Goal: Use online tool/utility: Utilize a website feature to perform a specific function

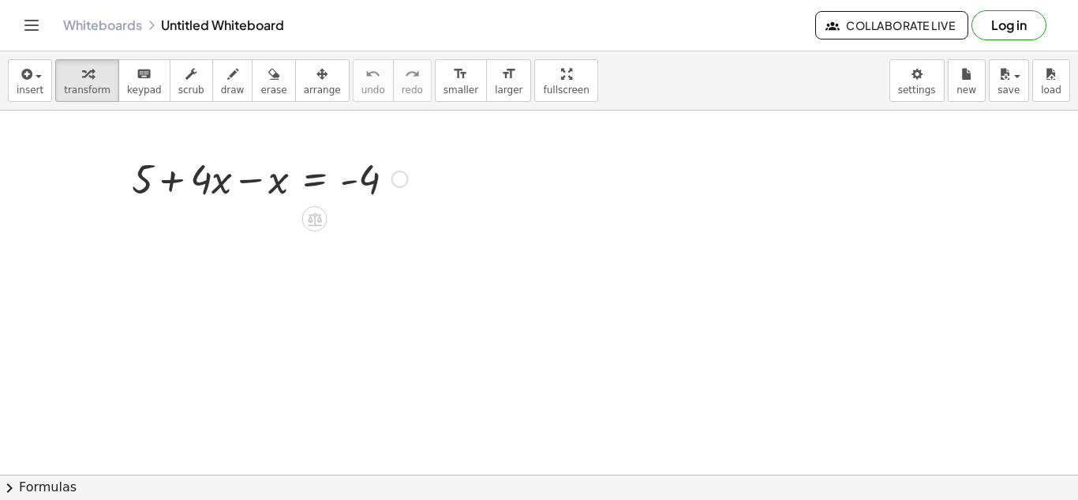
click at [249, 180] on div at bounding box center [270, 178] width 292 height 54
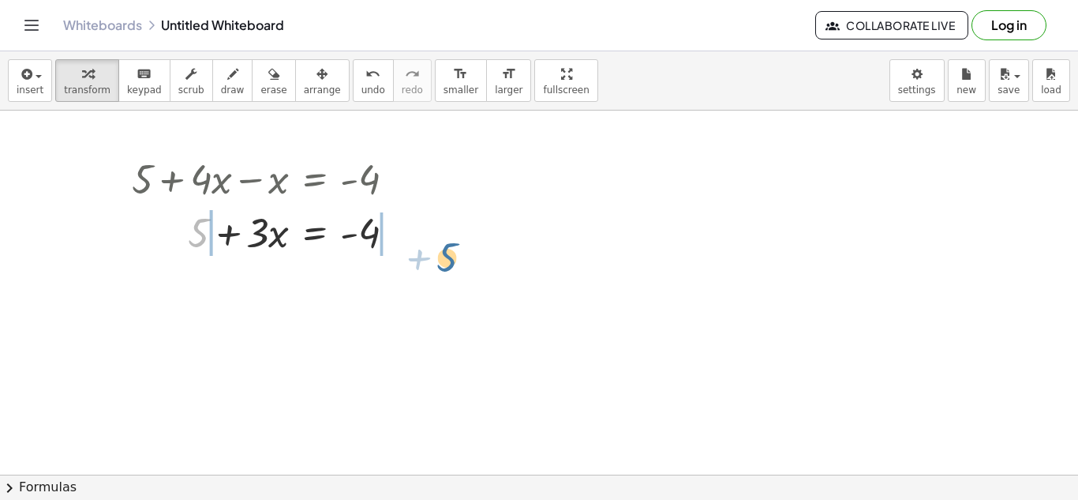
drag, startPoint x: 205, startPoint y: 238, endPoint x: 447, endPoint y: 243, distance: 241.6
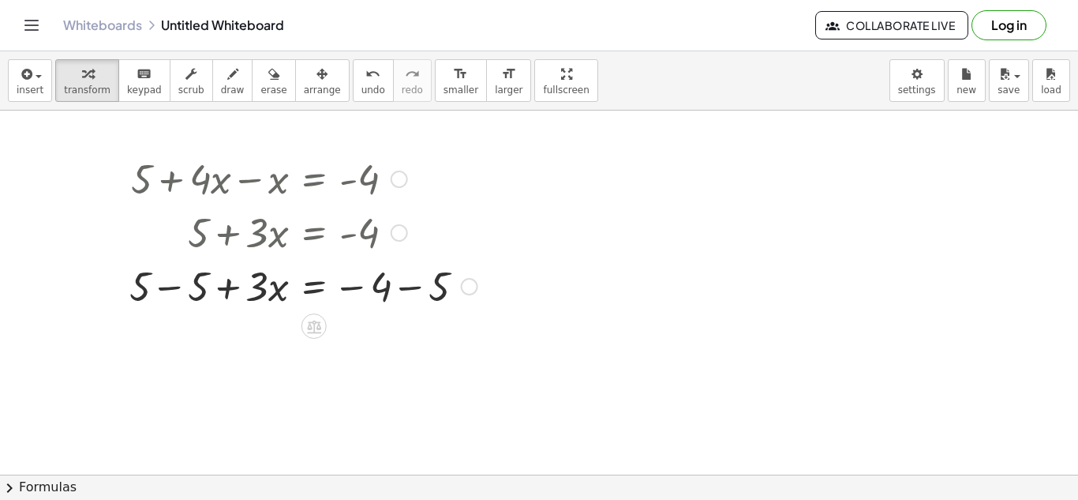
click at [174, 286] on div at bounding box center [304, 285] width 364 height 54
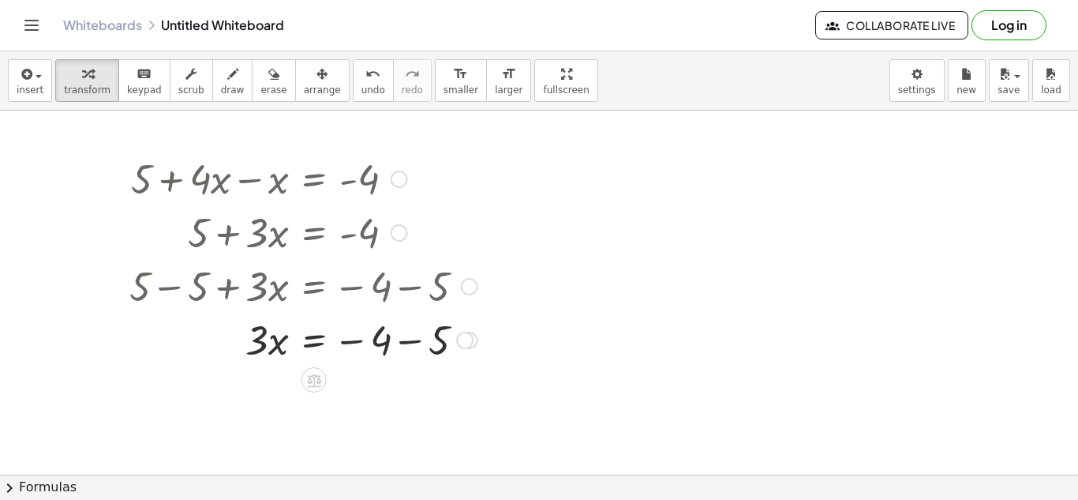
click at [403, 342] on div at bounding box center [304, 339] width 364 height 54
drag, startPoint x: 260, startPoint y: 399, endPoint x: 377, endPoint y: 414, distance: 117.9
click at [377, 414] on div at bounding box center [304, 392] width 364 height 54
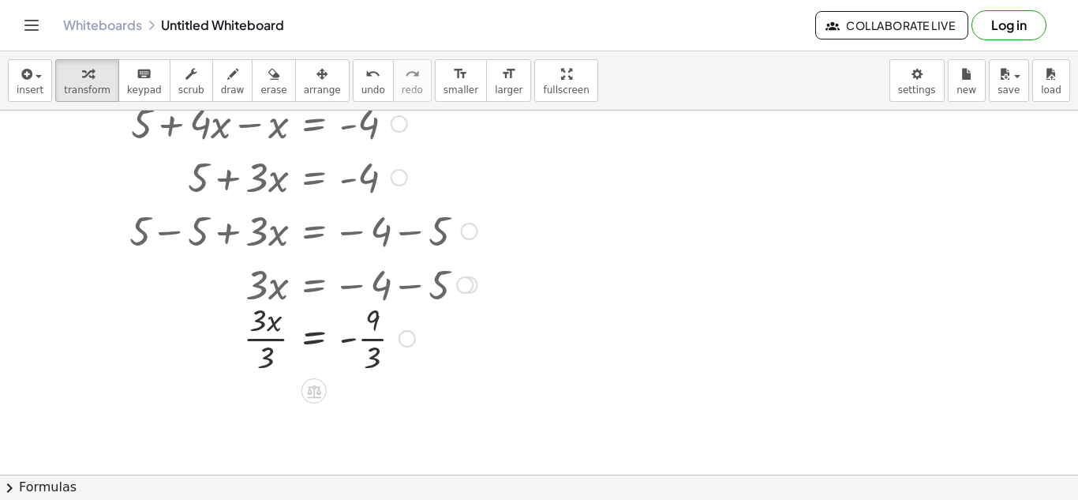
scroll to position [57, 0]
click at [256, 339] on div at bounding box center [304, 335] width 364 height 79
click at [372, 411] on div at bounding box center [304, 414] width 364 height 79
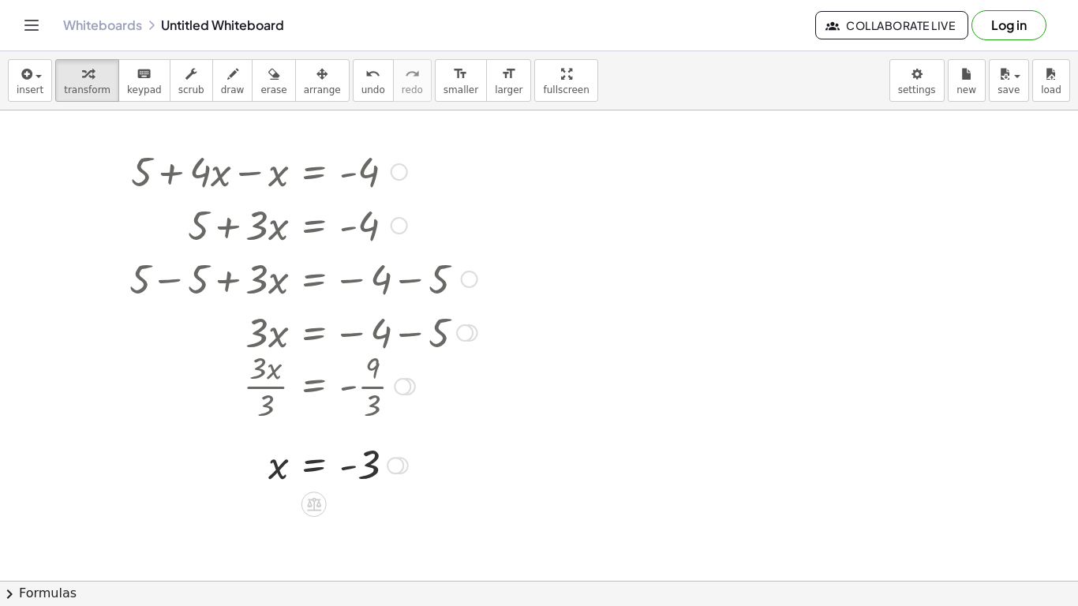
scroll to position [9, 0]
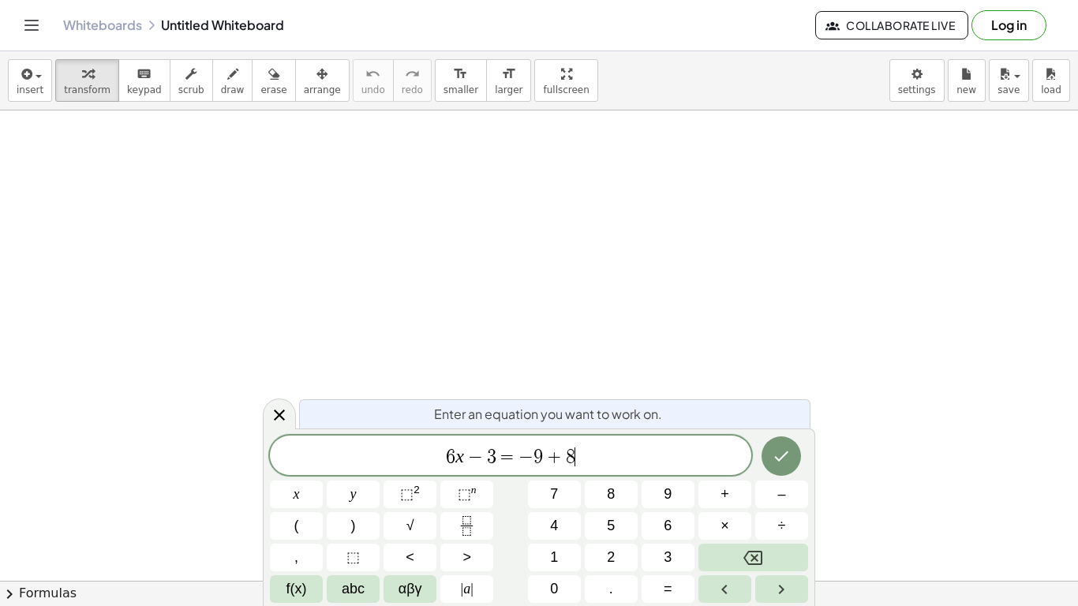
scroll to position [9, 0]
click at [780, 445] on button "Done" at bounding box center [781, 456] width 39 height 39
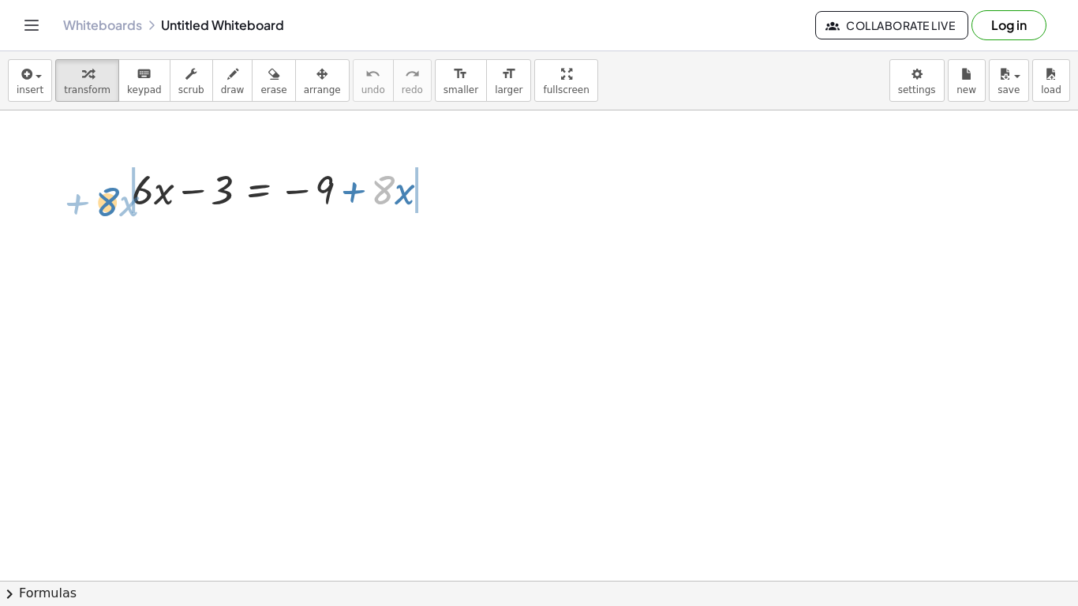
drag, startPoint x: 378, startPoint y: 194, endPoint x: 103, endPoint y: 204, distance: 274.9
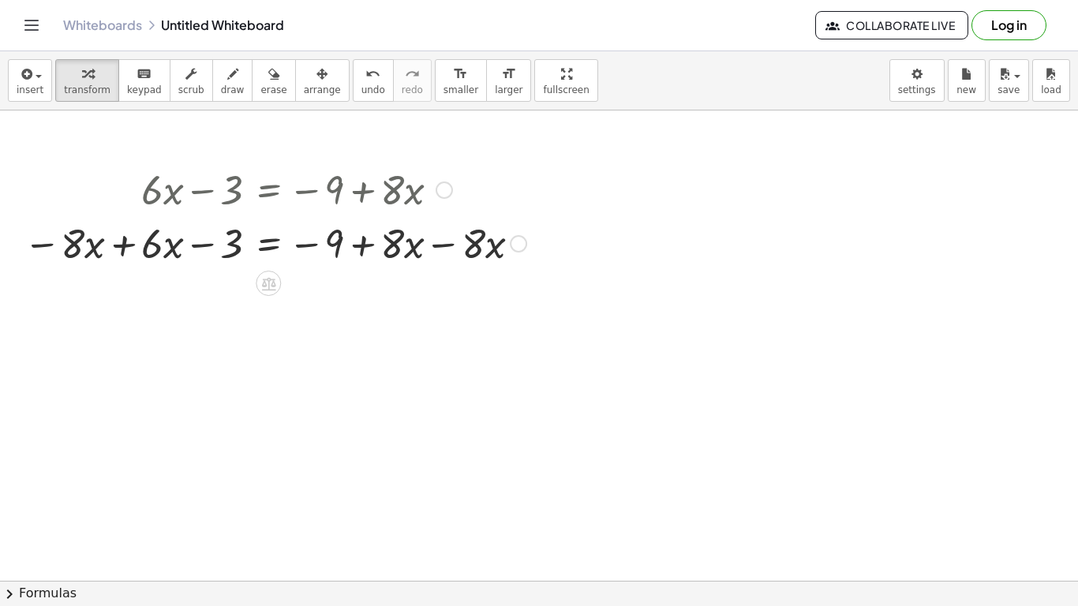
click at [121, 248] on div at bounding box center [275, 242] width 519 height 54
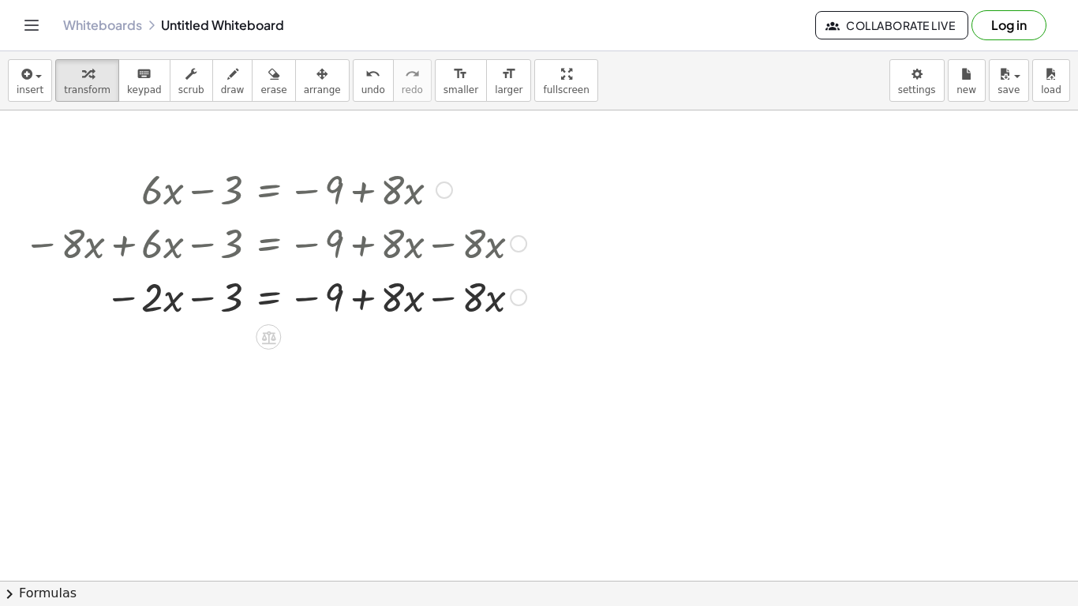
click at [441, 297] on div at bounding box center [275, 296] width 519 height 54
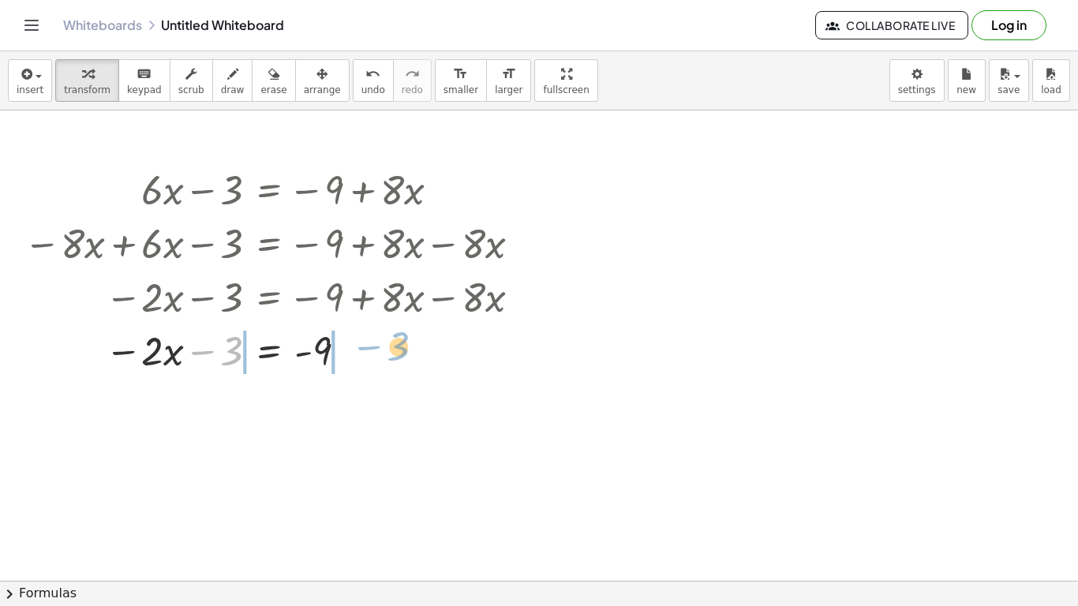
drag, startPoint x: 223, startPoint y: 350, endPoint x: 376, endPoint y: 343, distance: 153.3
click at [376, 343] on div at bounding box center [275, 350] width 519 height 54
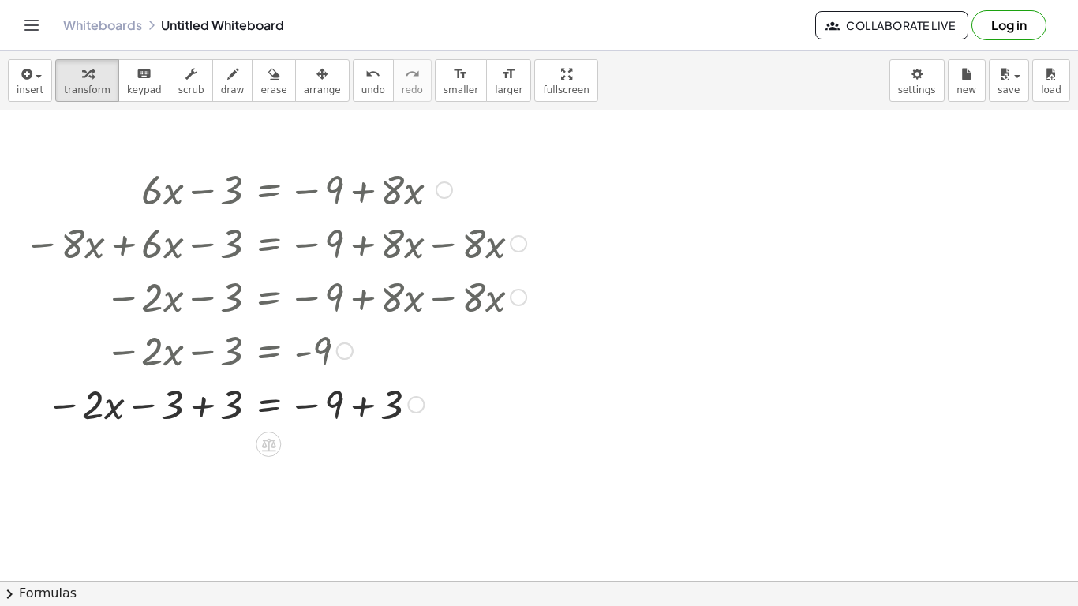
click at [205, 409] on div at bounding box center [275, 404] width 519 height 54
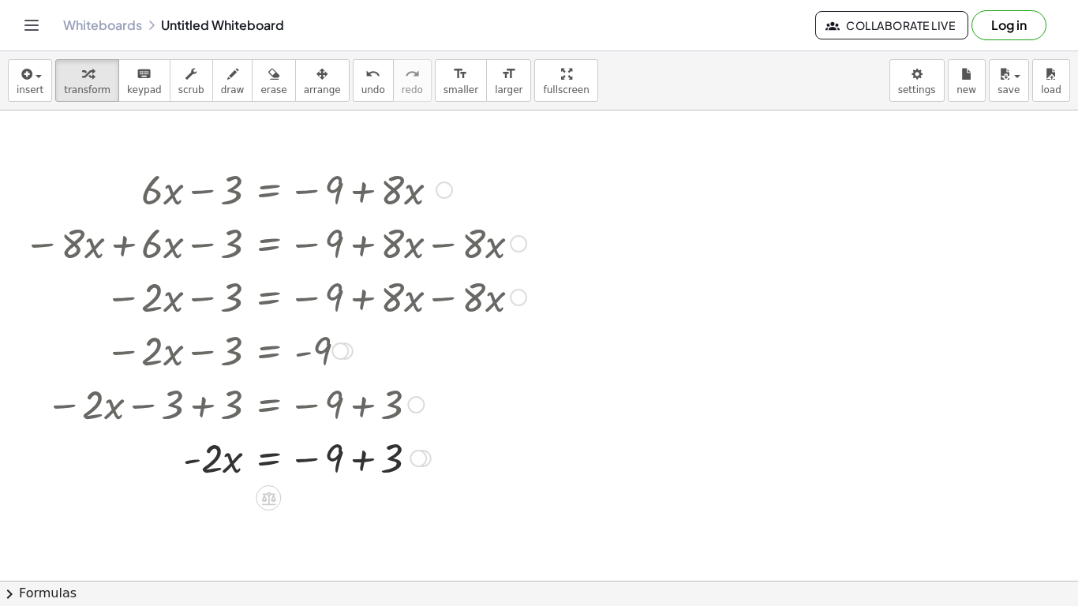
click at [363, 457] on div at bounding box center [275, 457] width 519 height 54
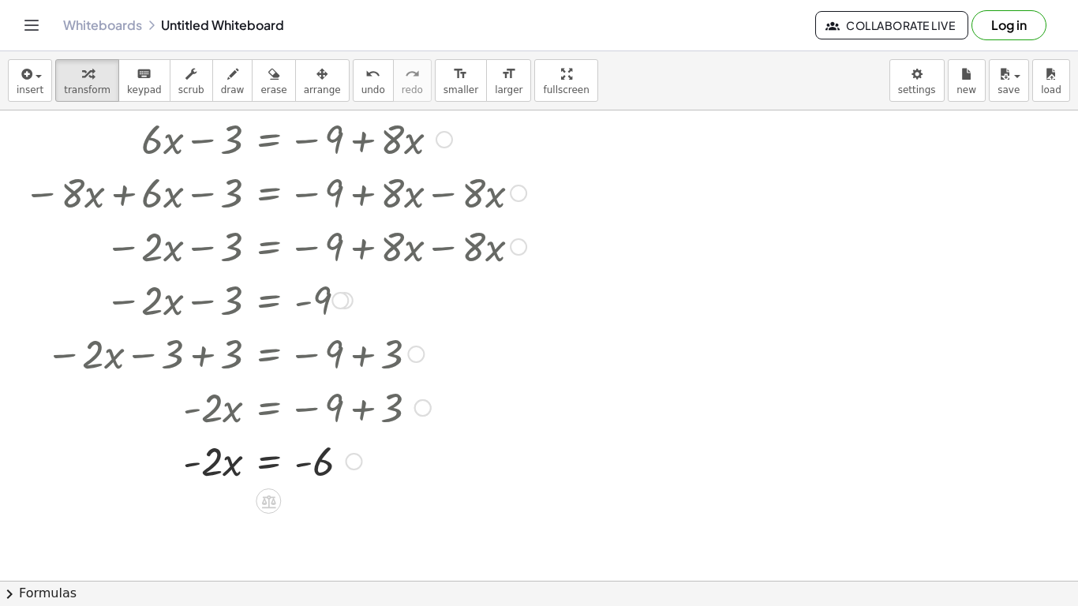
scroll to position [67, 0]
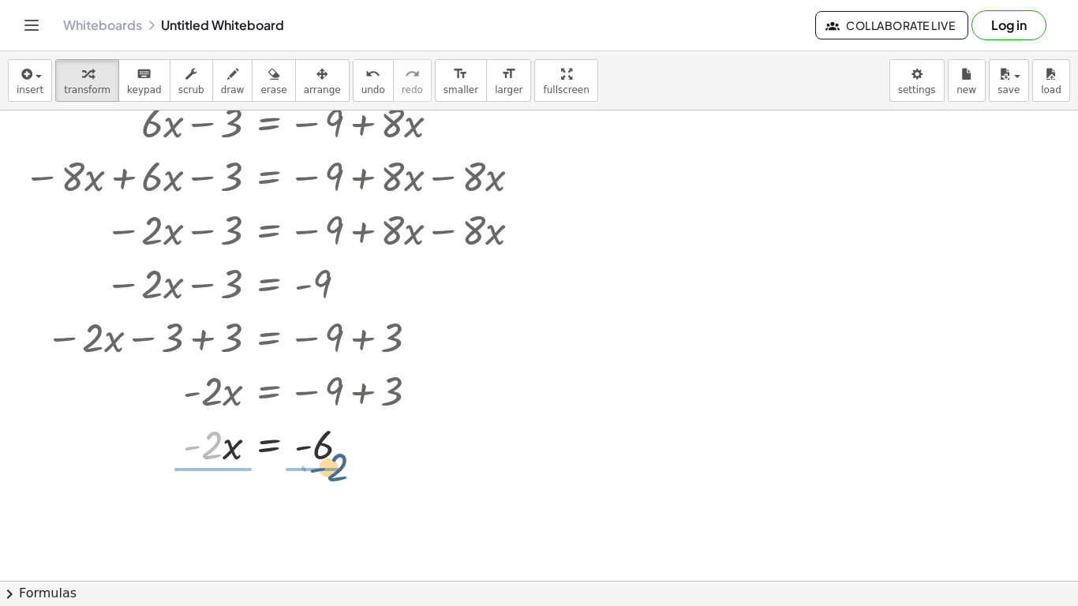
drag, startPoint x: 207, startPoint y: 450, endPoint x: 335, endPoint y: 472, distance: 129.8
click at [213, 454] on div at bounding box center [263, 444] width 500 height 54
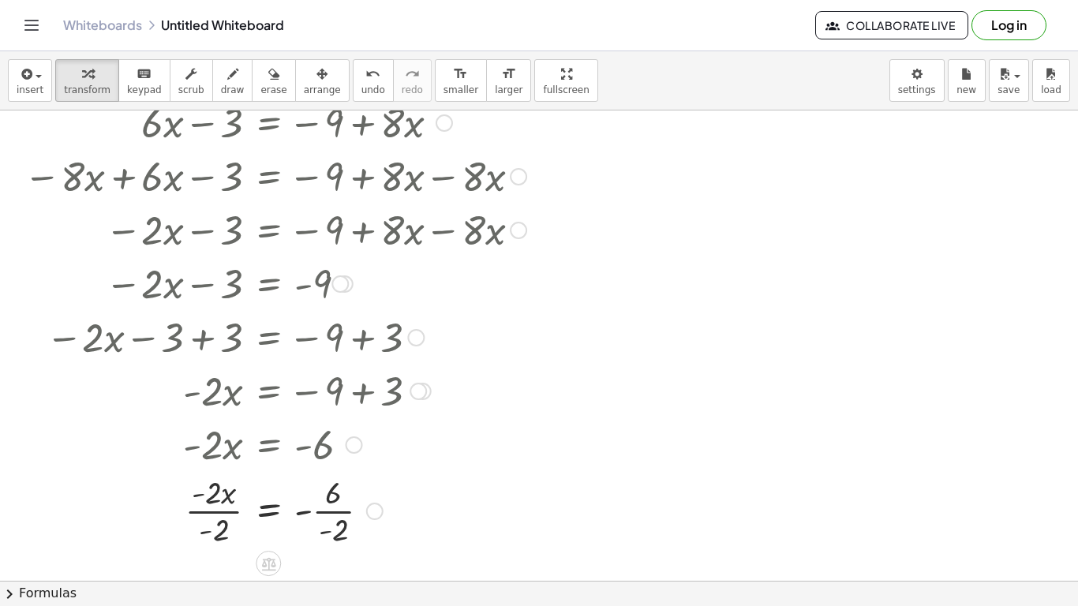
click at [227, 512] on div at bounding box center [275, 509] width 519 height 79
click at [335, 512] on div at bounding box center [275, 509] width 519 height 79
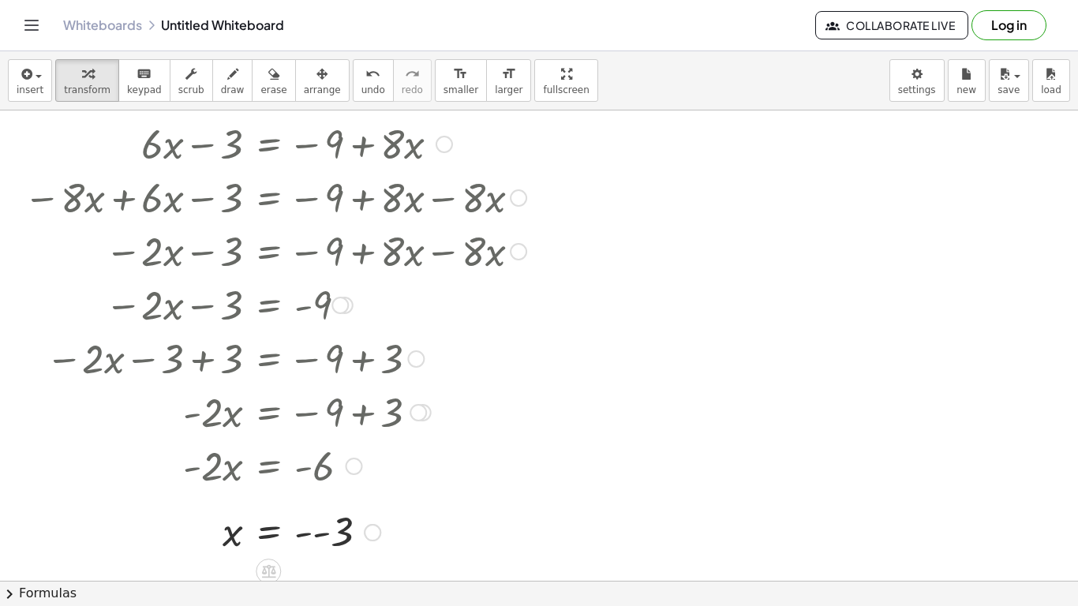
scroll to position [44, 0]
click at [319, 537] on div at bounding box center [275, 533] width 519 height 52
click at [975, 89] on span "new" at bounding box center [967, 89] width 20 height 11
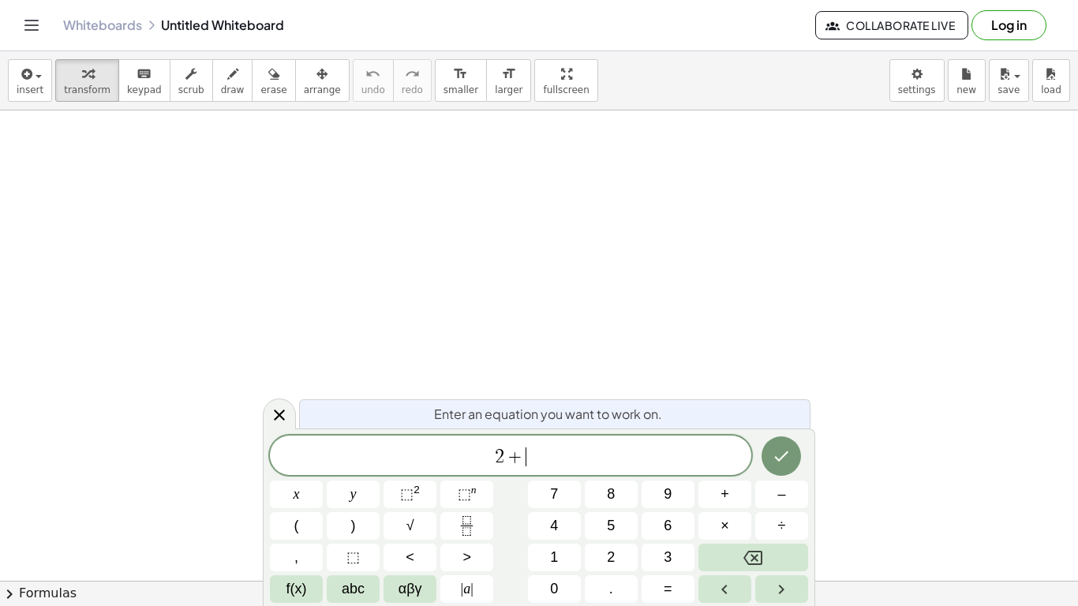
scroll to position [3, 0]
click at [790, 455] on icon "Done" at bounding box center [781, 454] width 19 height 19
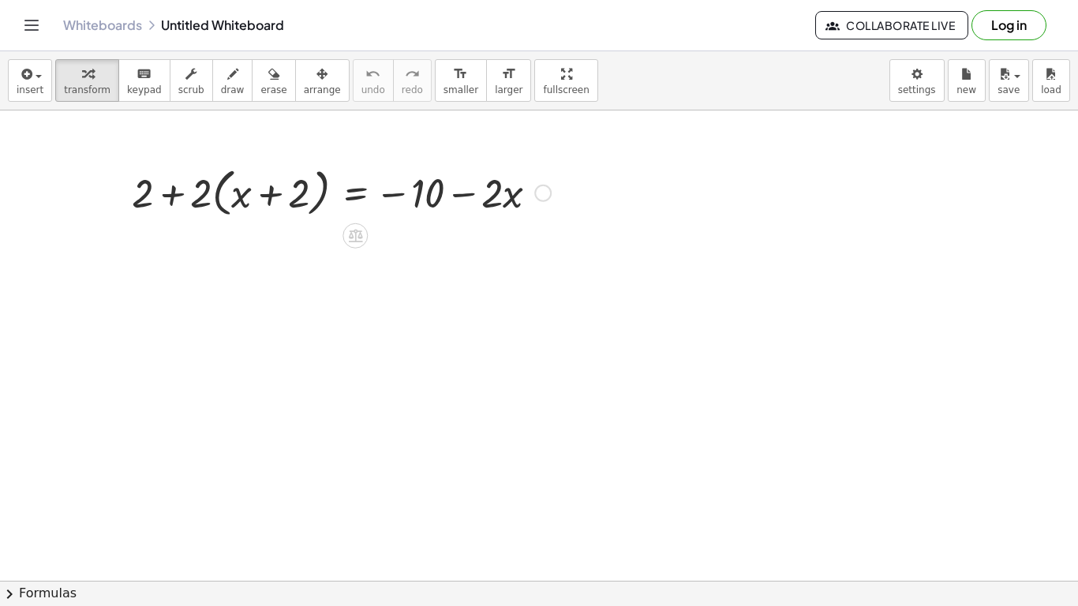
click at [220, 193] on div at bounding box center [341, 192] width 435 height 60
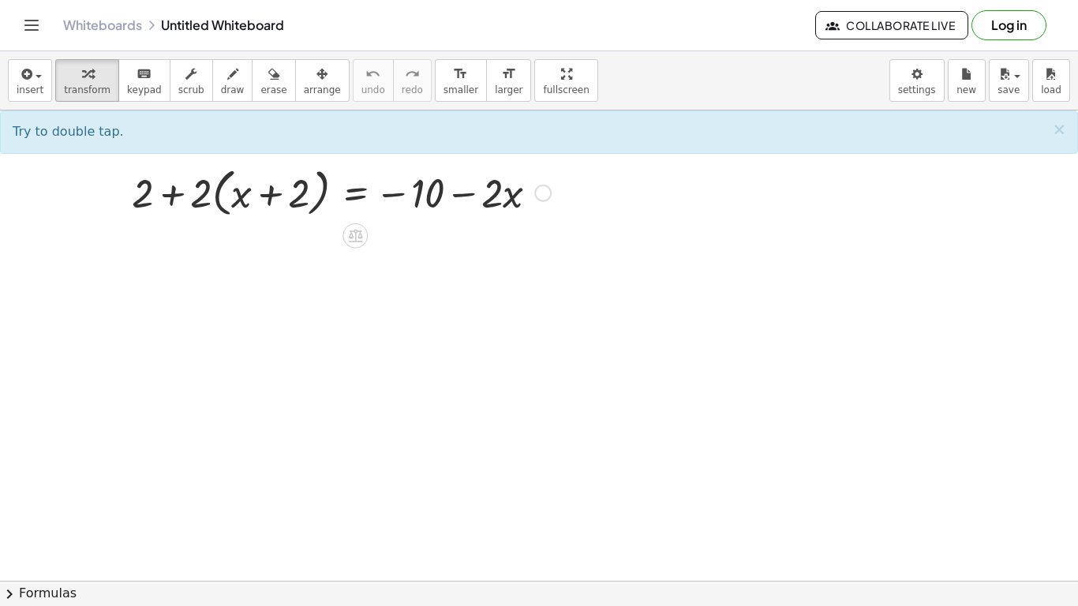
click at [218, 192] on div at bounding box center [341, 192] width 435 height 60
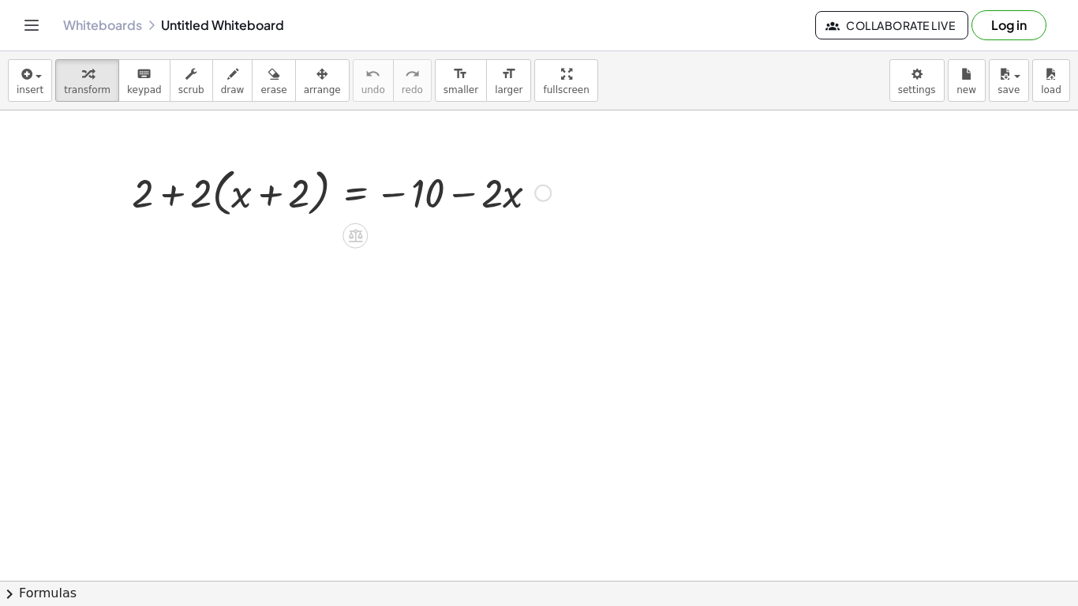
click at [218, 192] on div at bounding box center [341, 192] width 435 height 60
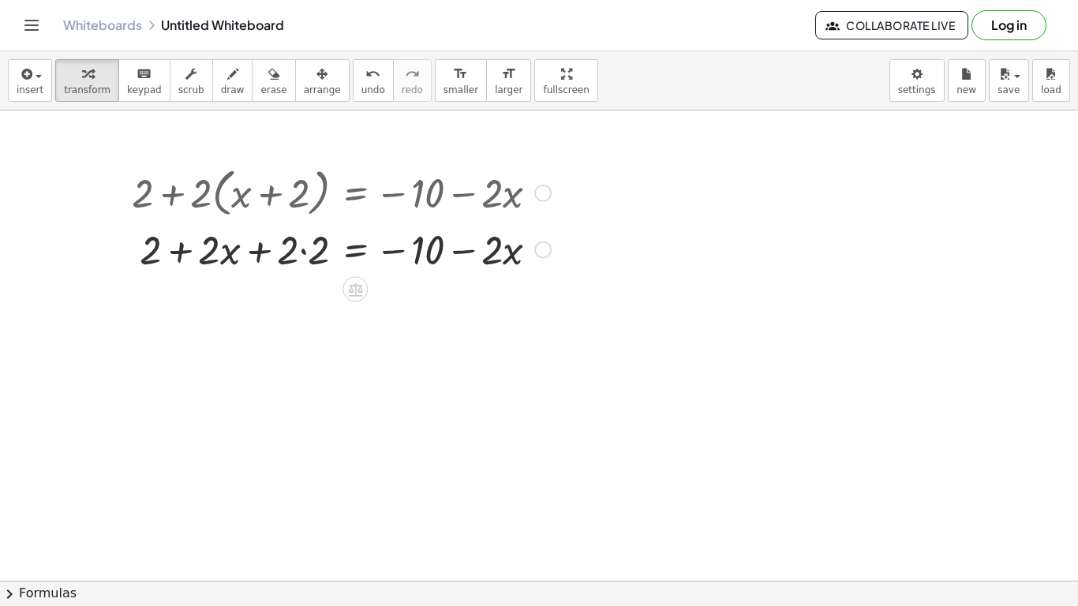
click at [303, 253] on div at bounding box center [341, 249] width 435 height 54
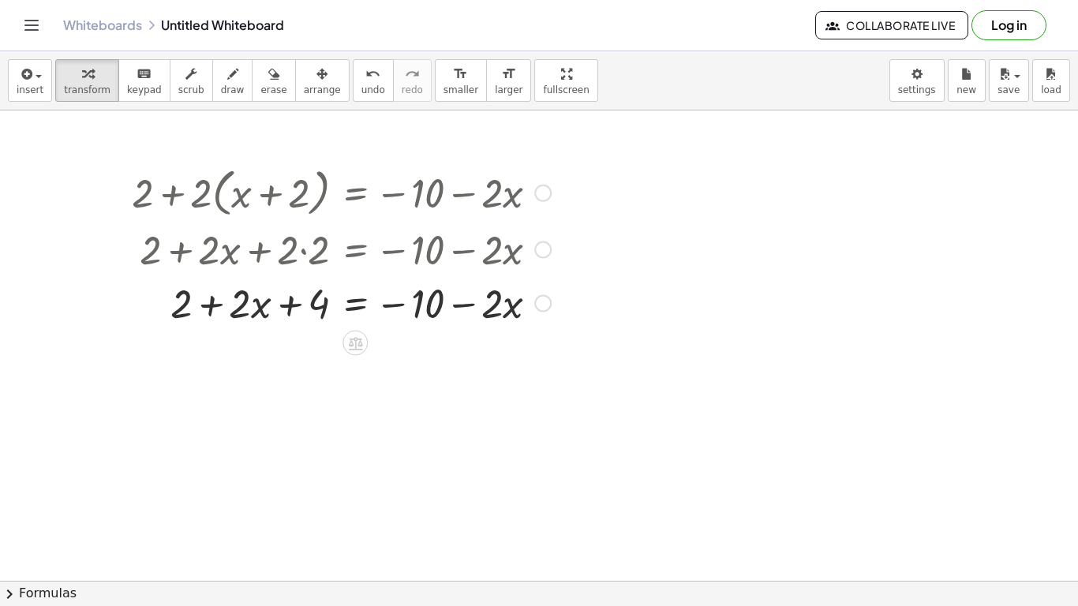
click at [287, 307] on div at bounding box center [341, 302] width 435 height 54
drag, startPoint x: 188, startPoint y: 305, endPoint x: 302, endPoint y: 310, distance: 114.6
click at [302, 310] on div at bounding box center [341, 302] width 435 height 54
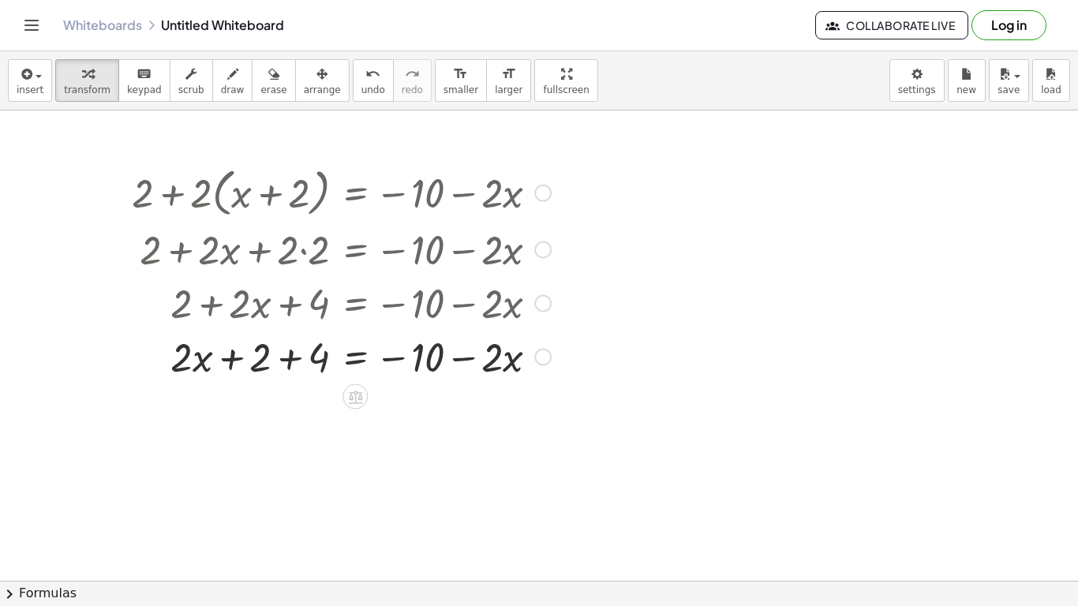
click at [288, 358] on div at bounding box center [341, 356] width 435 height 54
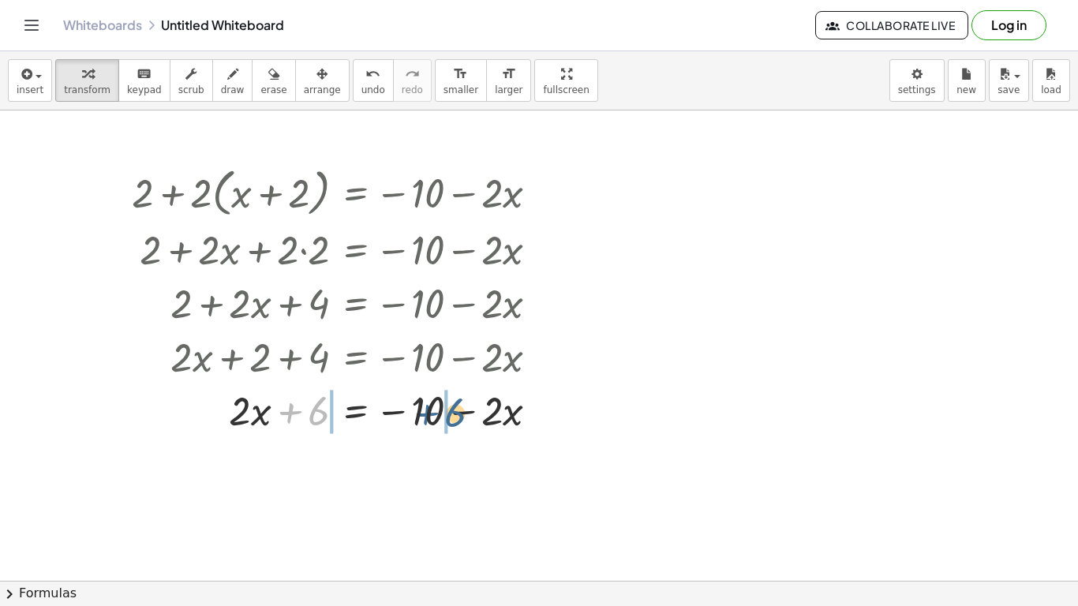
drag, startPoint x: 302, startPoint y: 419, endPoint x: 437, endPoint y: 425, distance: 135.1
click at [437, 425] on div at bounding box center [341, 410] width 435 height 54
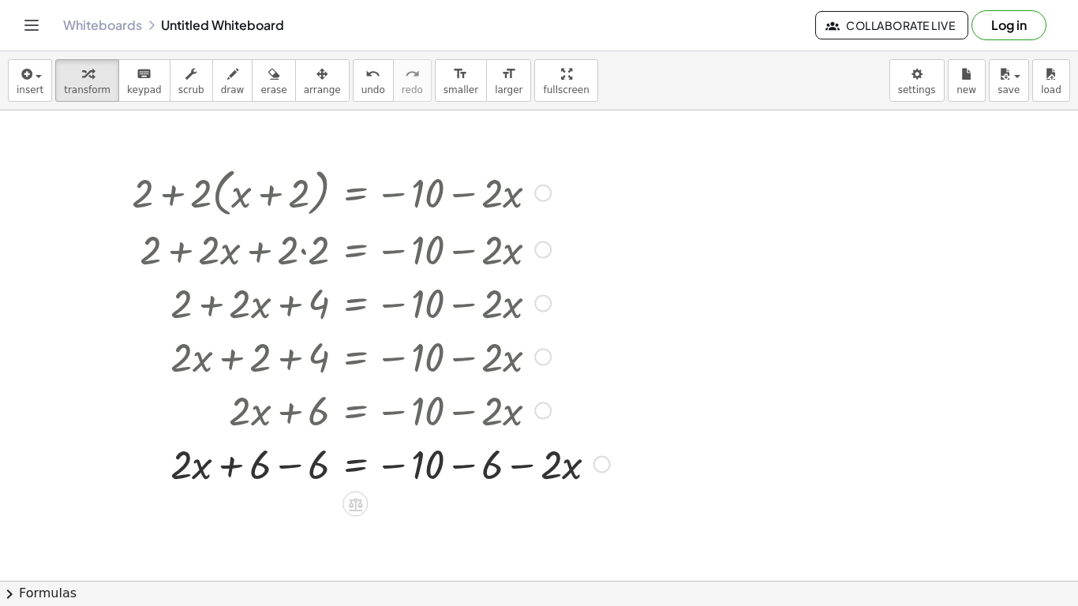
click at [462, 465] on div at bounding box center [371, 464] width 494 height 54
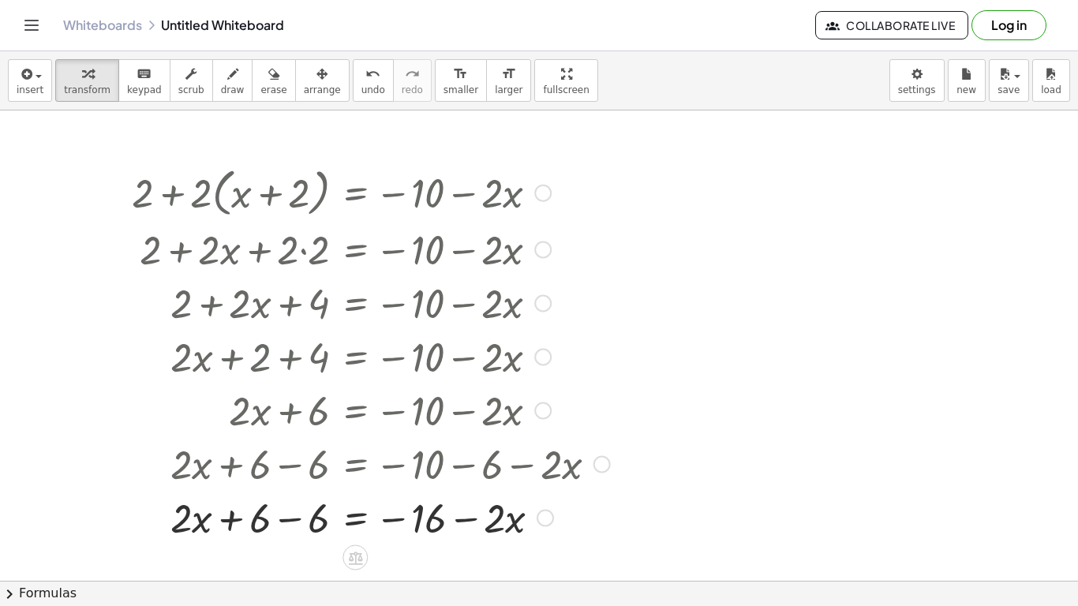
click at [294, 515] on div at bounding box center [371, 517] width 494 height 54
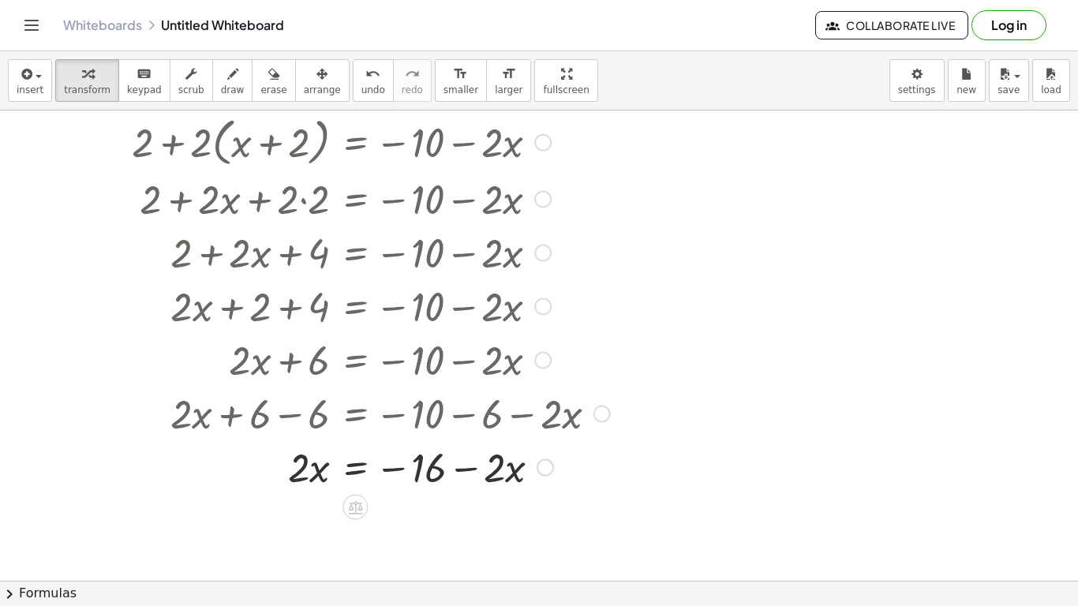
scroll to position [45, 0]
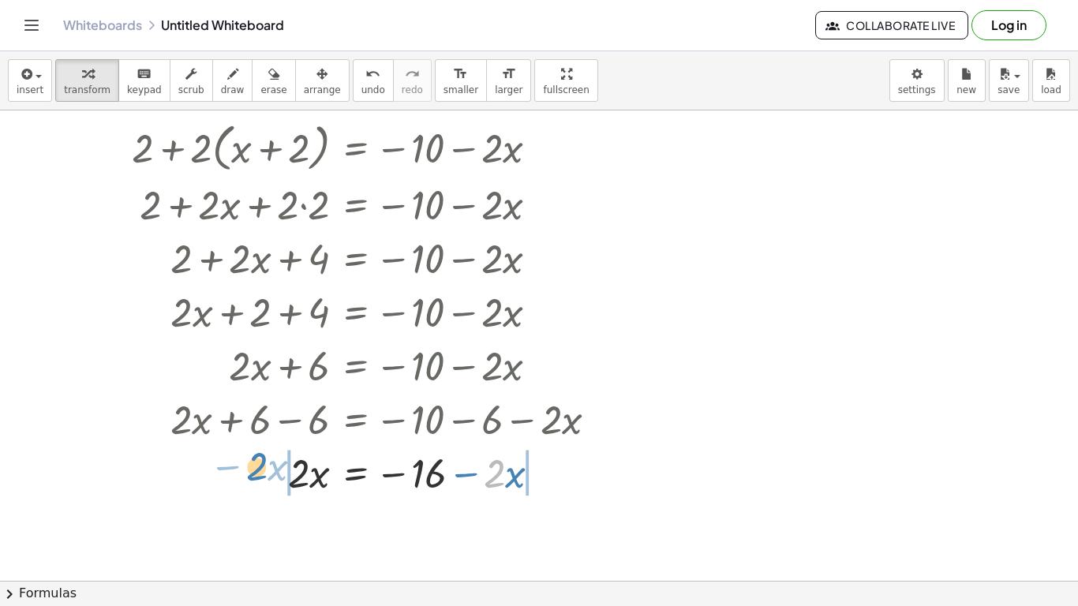
drag, startPoint x: 489, startPoint y: 477, endPoint x: 253, endPoint y: 468, distance: 235.4
click at [253, 468] on div at bounding box center [371, 472] width 494 height 54
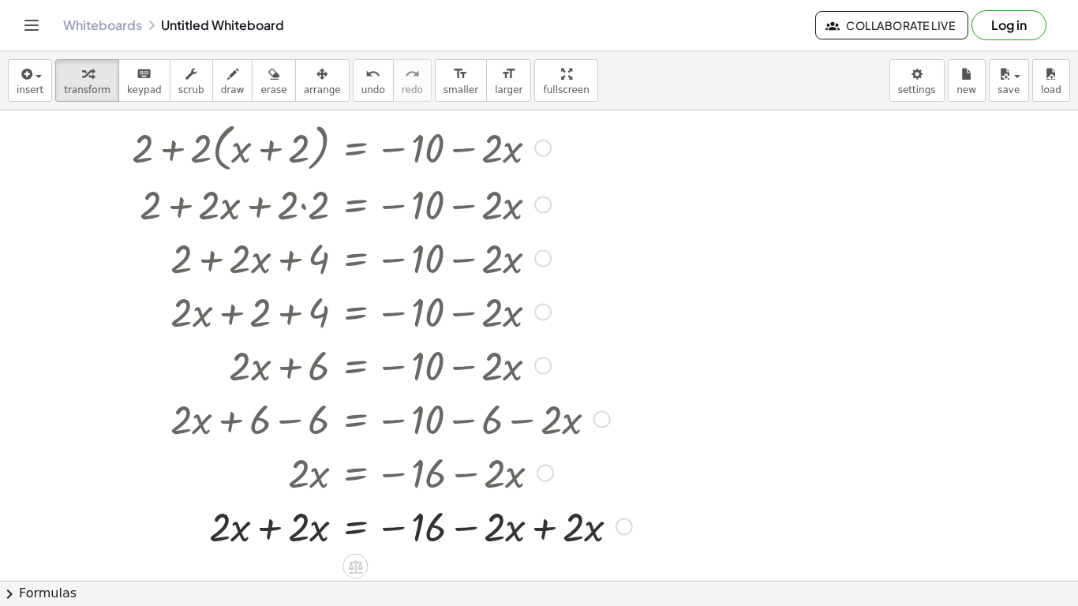
click at [272, 527] on div at bounding box center [382, 526] width 516 height 54
click at [545, 538] on div at bounding box center [382, 526] width 516 height 54
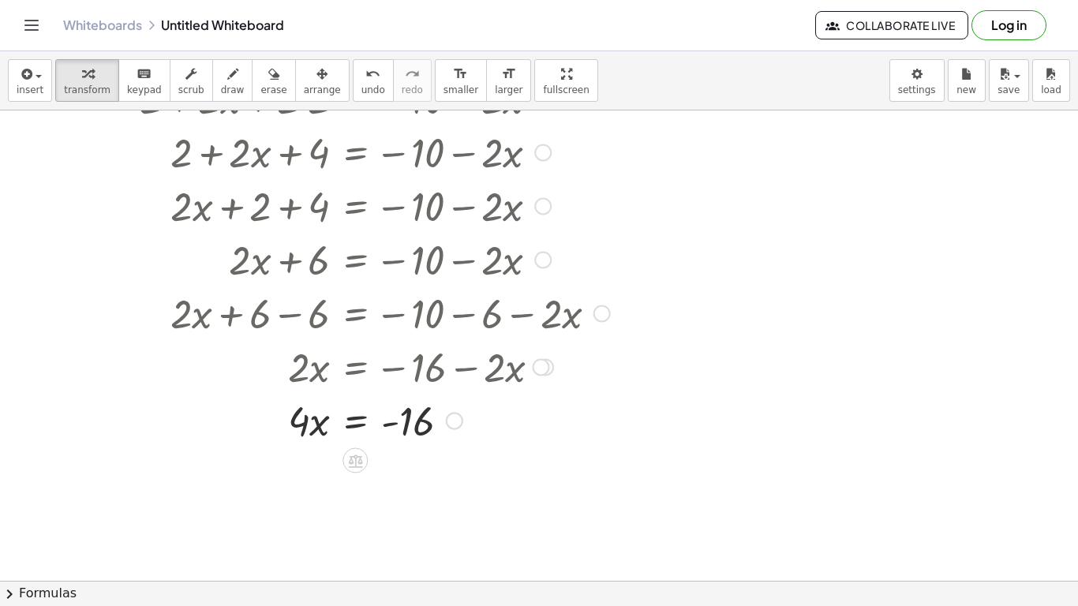
scroll to position [148, 0]
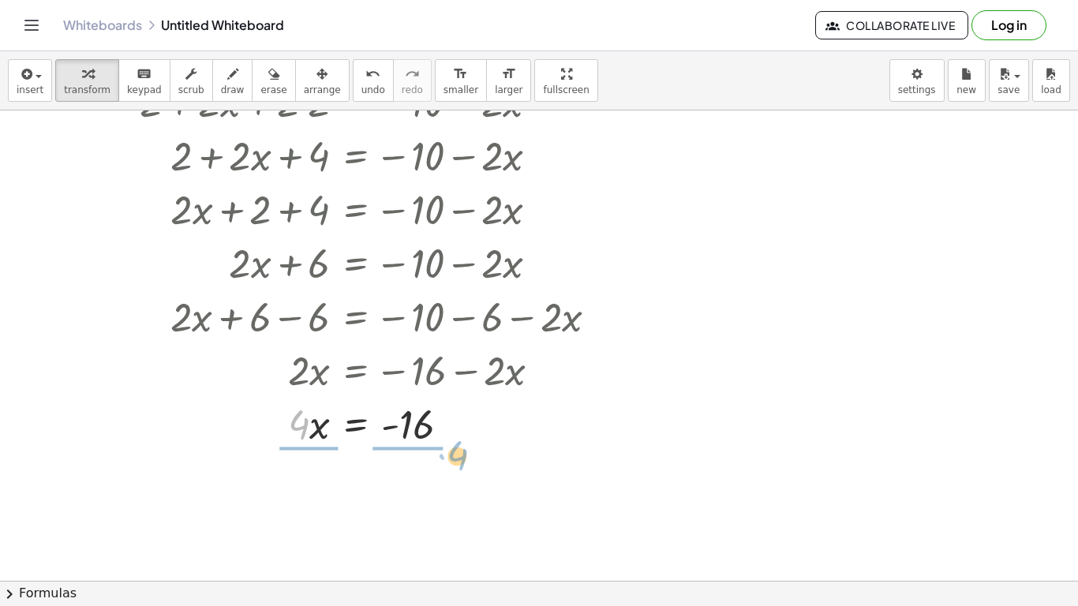
drag, startPoint x: 292, startPoint y: 428, endPoint x: 448, endPoint y: 459, distance: 158.5
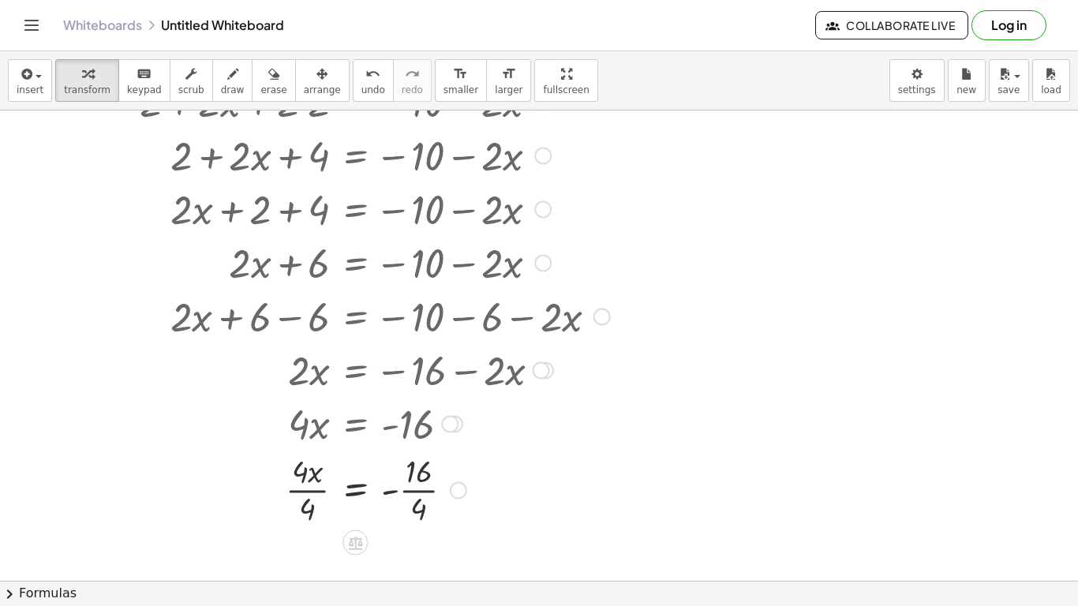
click at [320, 495] on div at bounding box center [371, 488] width 494 height 79
click at [415, 493] on div at bounding box center [371, 488] width 494 height 79
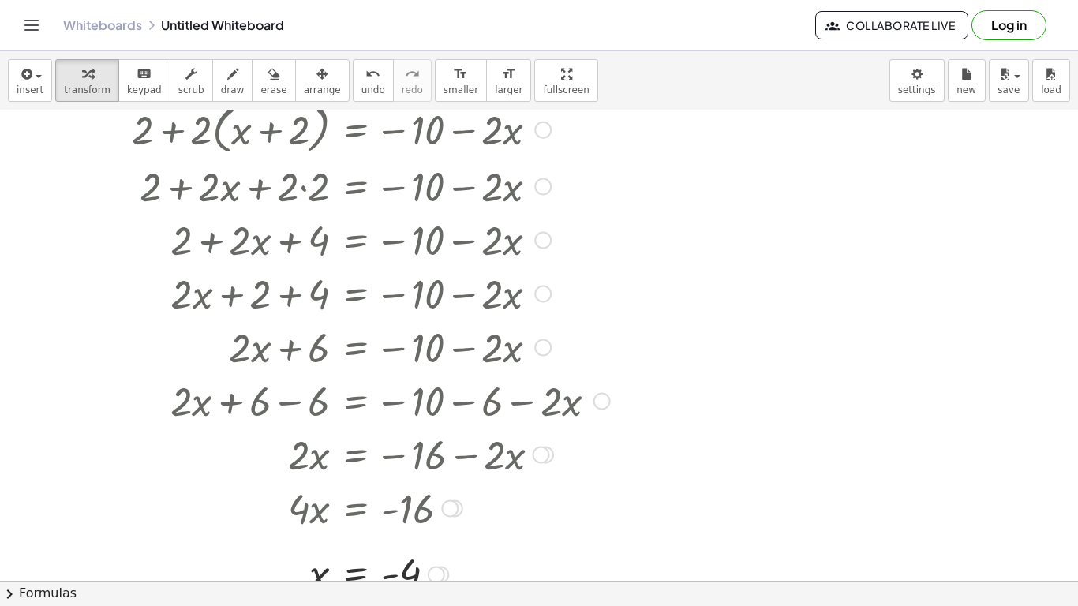
scroll to position [69, 0]
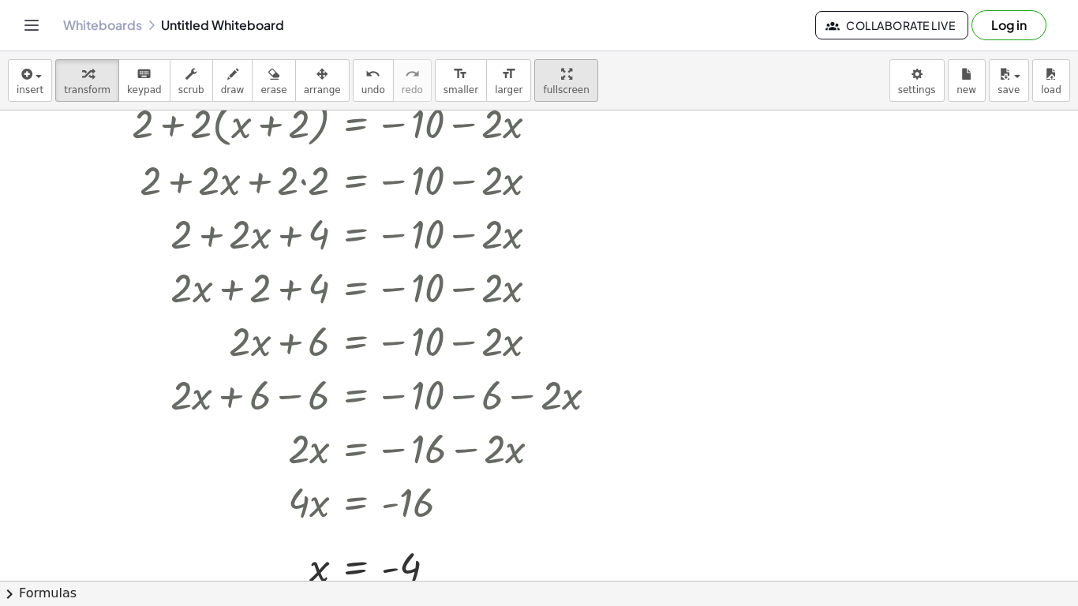
click at [536, 99] on button "fullscreen" at bounding box center [565, 80] width 63 height 43
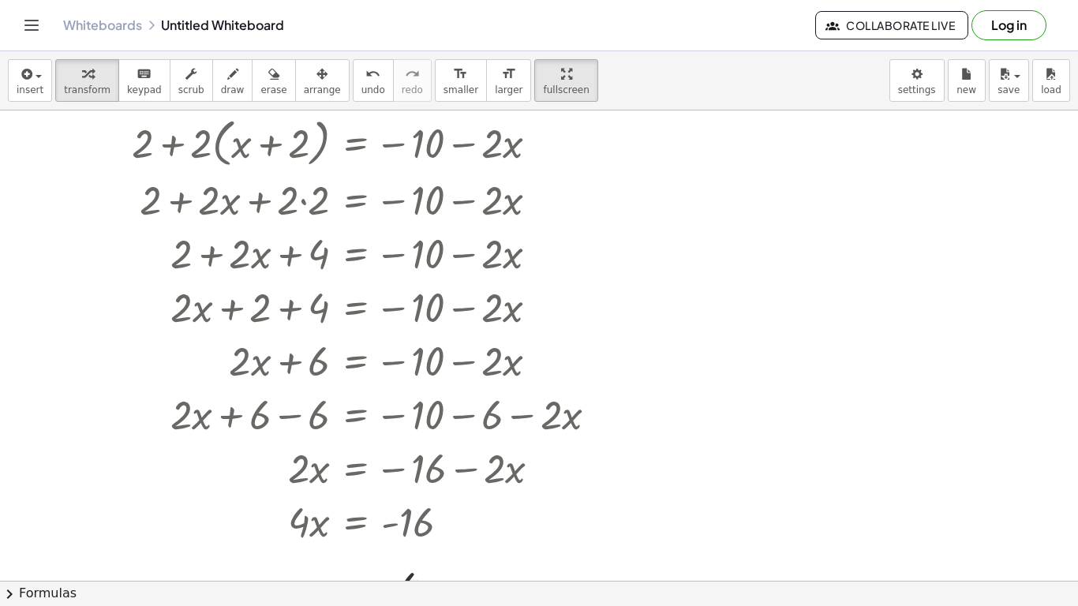
scroll to position [44, 0]
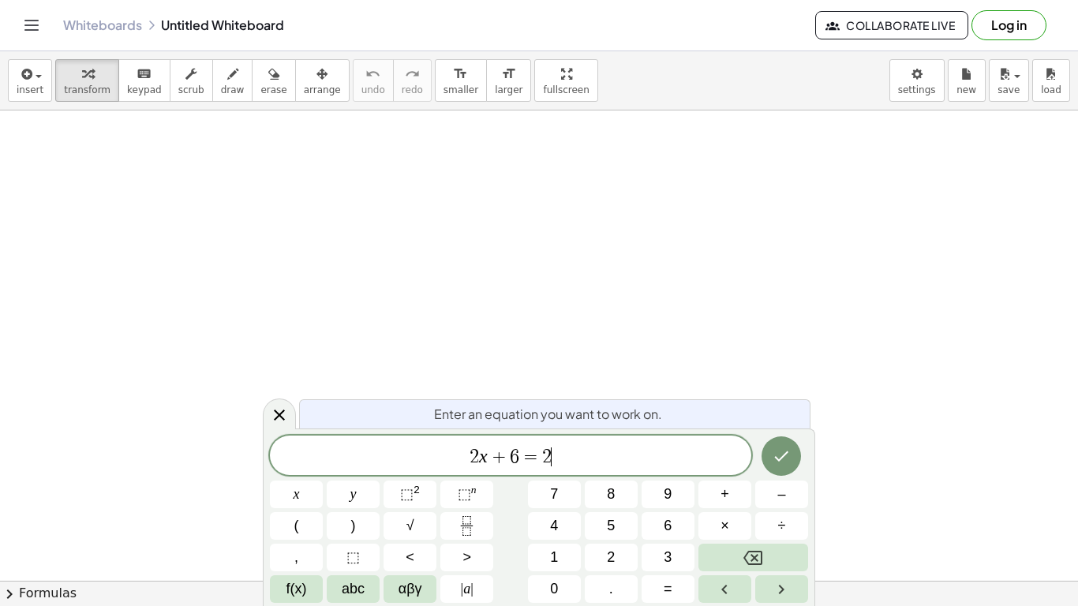
scroll to position [6, 0]
click at [784, 461] on icon "Done" at bounding box center [781, 454] width 19 height 19
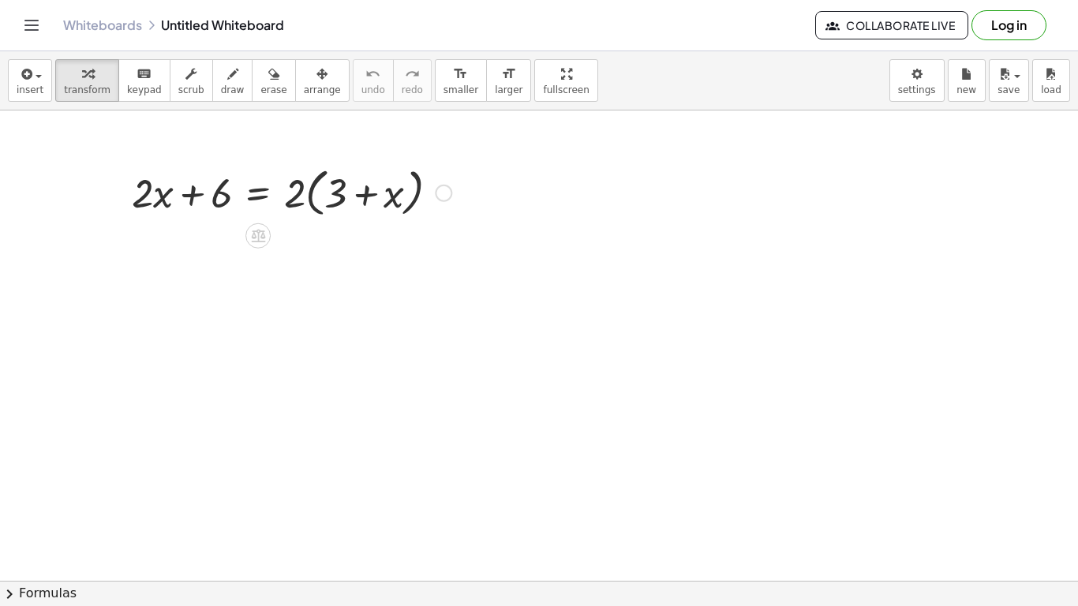
click at [322, 177] on div at bounding box center [291, 192] width 335 height 60
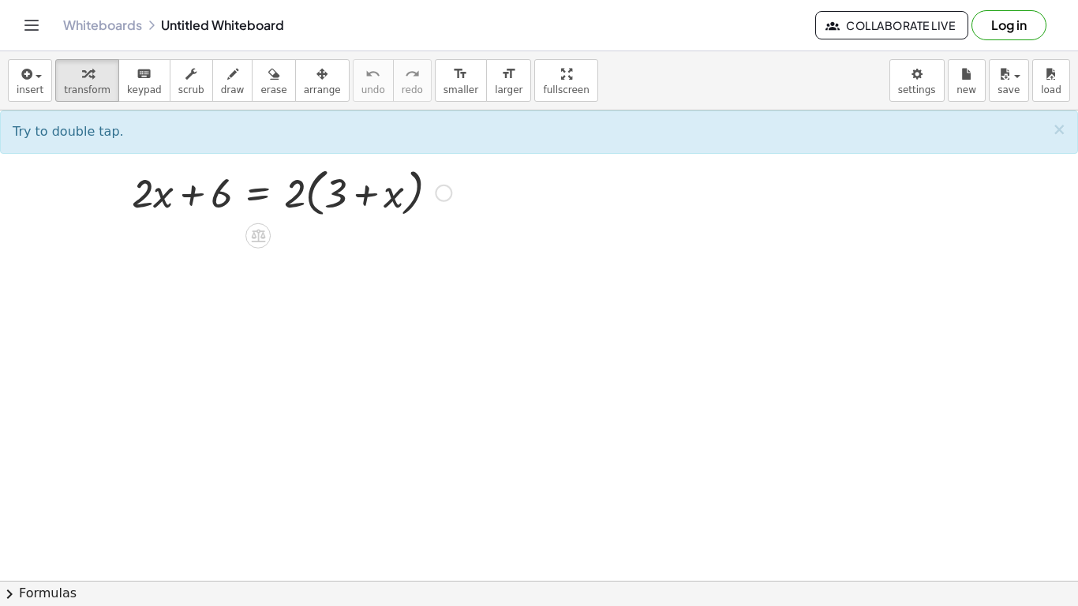
click at [323, 181] on div at bounding box center [291, 192] width 335 height 60
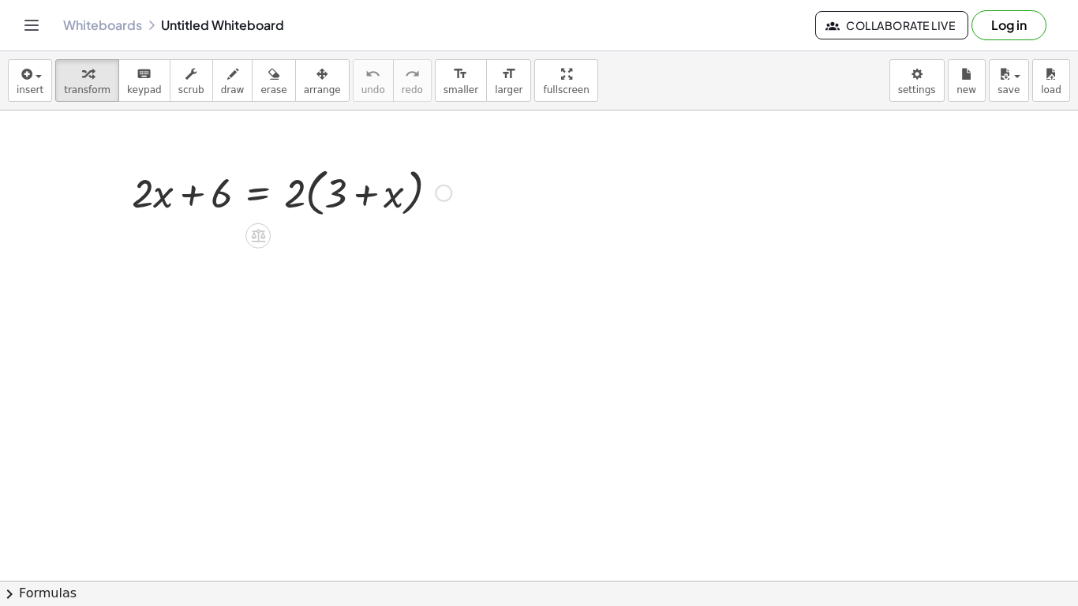
click at [323, 181] on div at bounding box center [291, 192] width 335 height 60
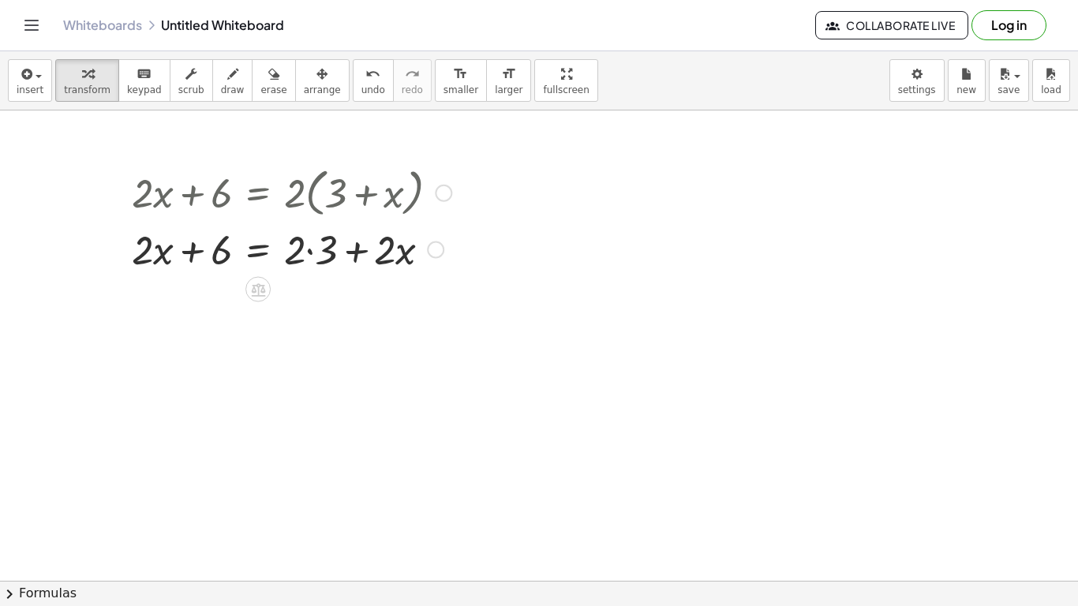
click at [311, 253] on div at bounding box center [291, 249] width 335 height 54
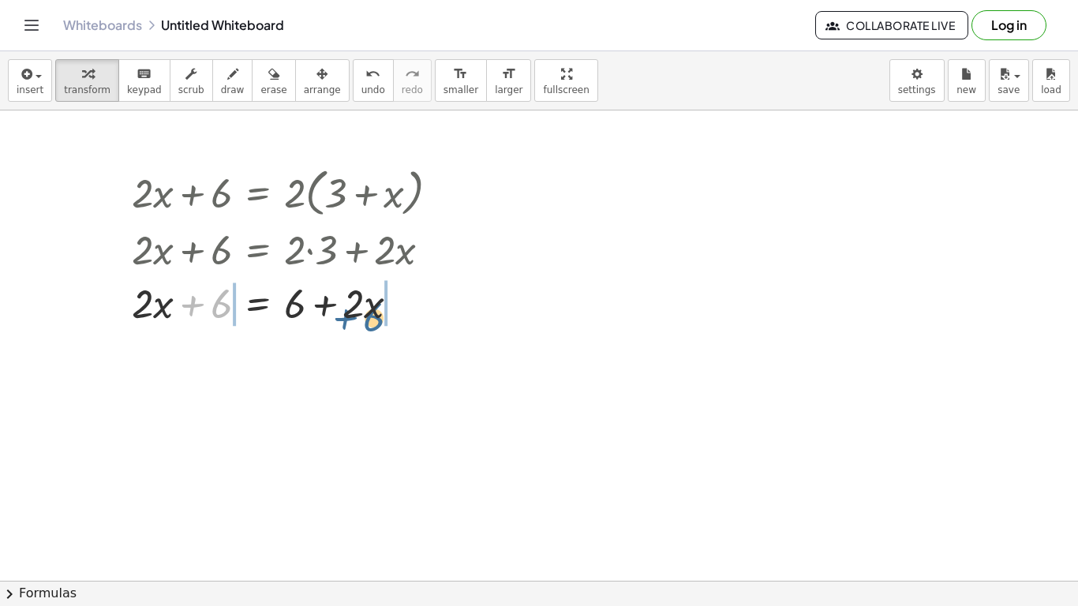
drag, startPoint x: 204, startPoint y: 308, endPoint x: 353, endPoint y: 321, distance: 149.0
click at [353, 321] on div at bounding box center [291, 302] width 335 height 54
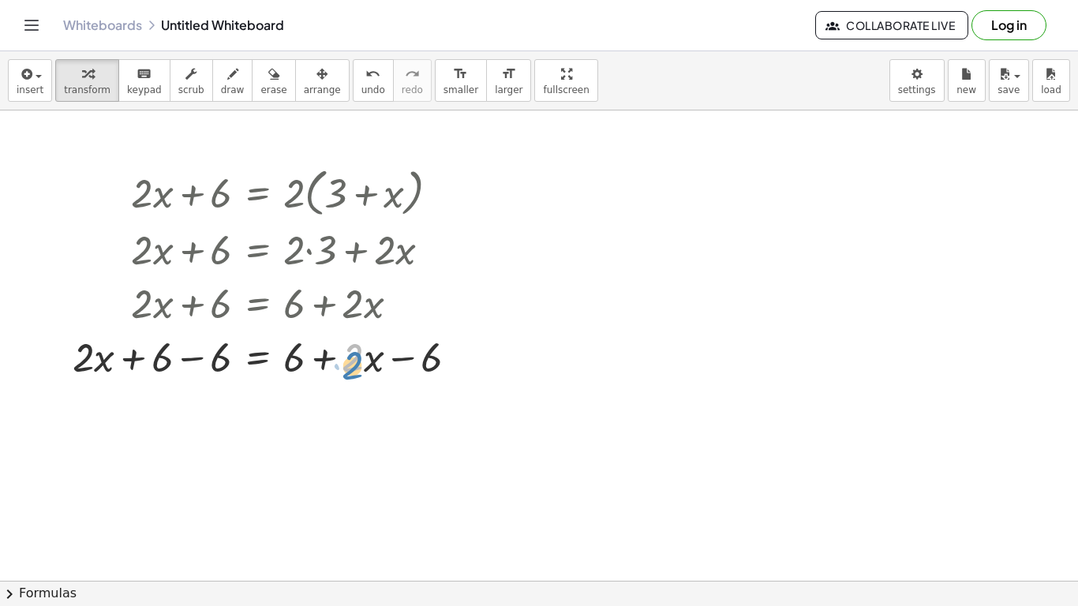
drag, startPoint x: 354, startPoint y: 362, endPoint x: 354, endPoint y: 370, distance: 7.9
click at [354, 370] on div at bounding box center [272, 356] width 414 height 54
click at [325, 364] on div at bounding box center [272, 356] width 414 height 54
drag, startPoint x: 429, startPoint y: 367, endPoint x: 337, endPoint y: 364, distance: 91.6
click at [337, 364] on div at bounding box center [272, 356] width 414 height 54
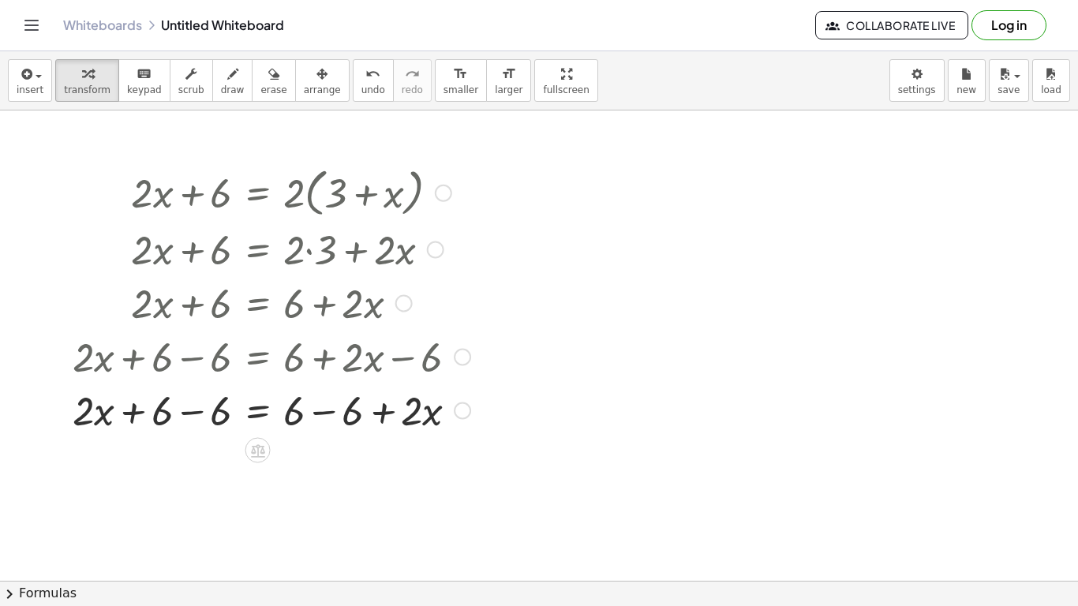
click at [327, 414] on div at bounding box center [272, 410] width 414 height 54
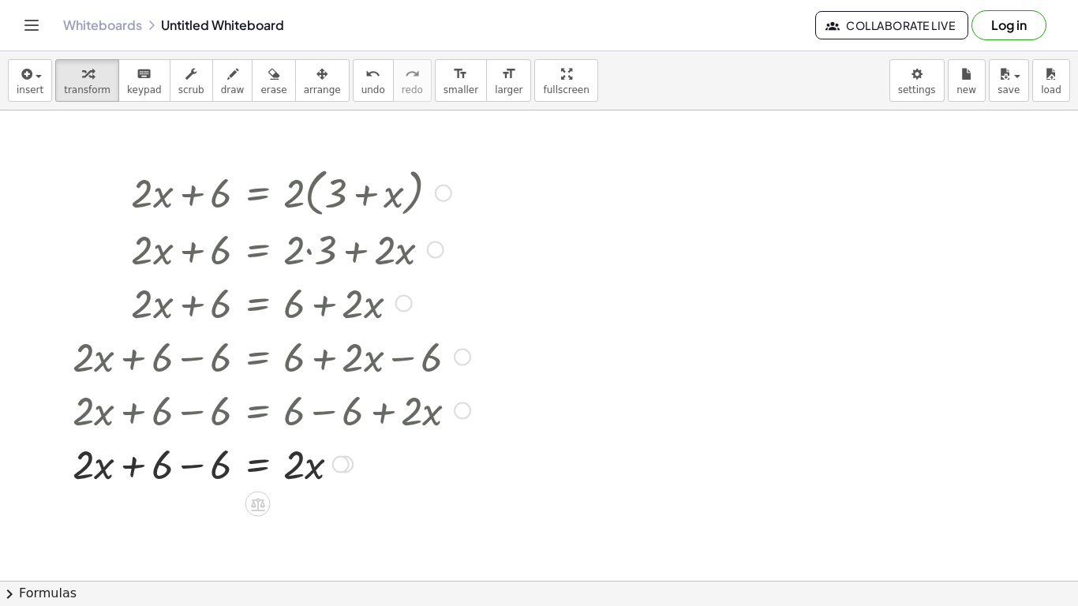
click at [201, 471] on div at bounding box center [272, 464] width 414 height 54
click at [224, 522] on div at bounding box center [272, 517] width 414 height 54
click at [216, 524] on div at bounding box center [272, 517] width 414 height 54
click at [221, 526] on div at bounding box center [272, 517] width 414 height 54
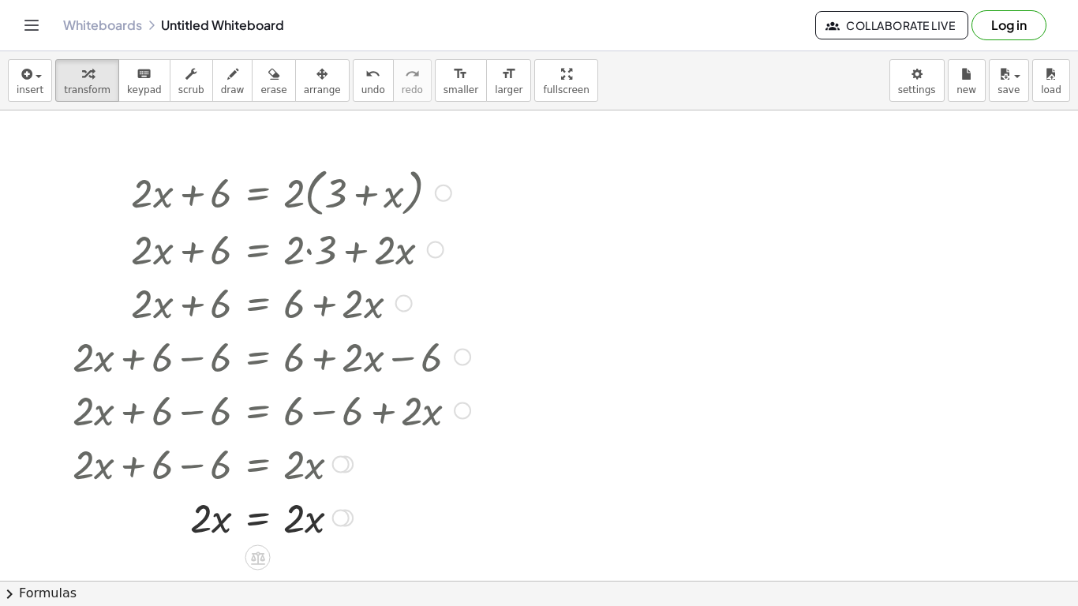
click at [257, 520] on div at bounding box center [272, 517] width 414 height 54
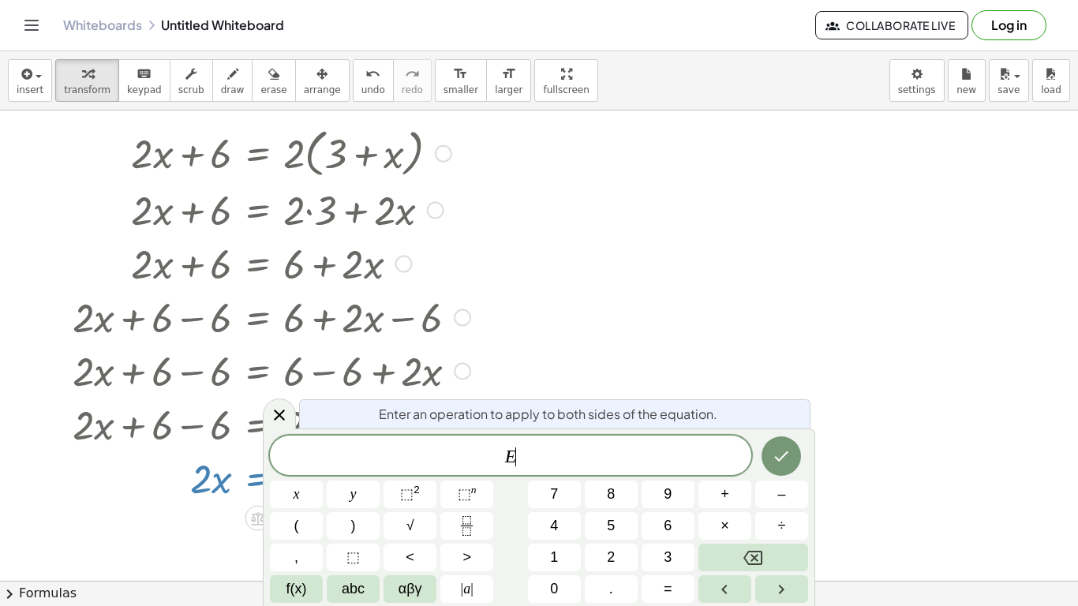
scroll to position [39, 0]
click at [283, 410] on icon at bounding box center [279, 415] width 19 height 19
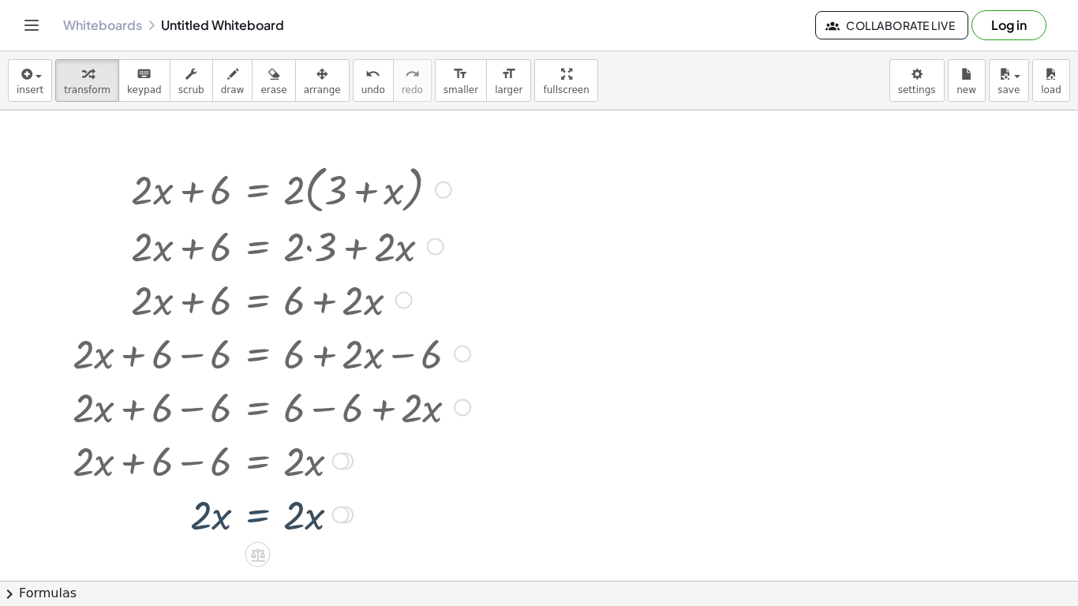
scroll to position [0, 0]
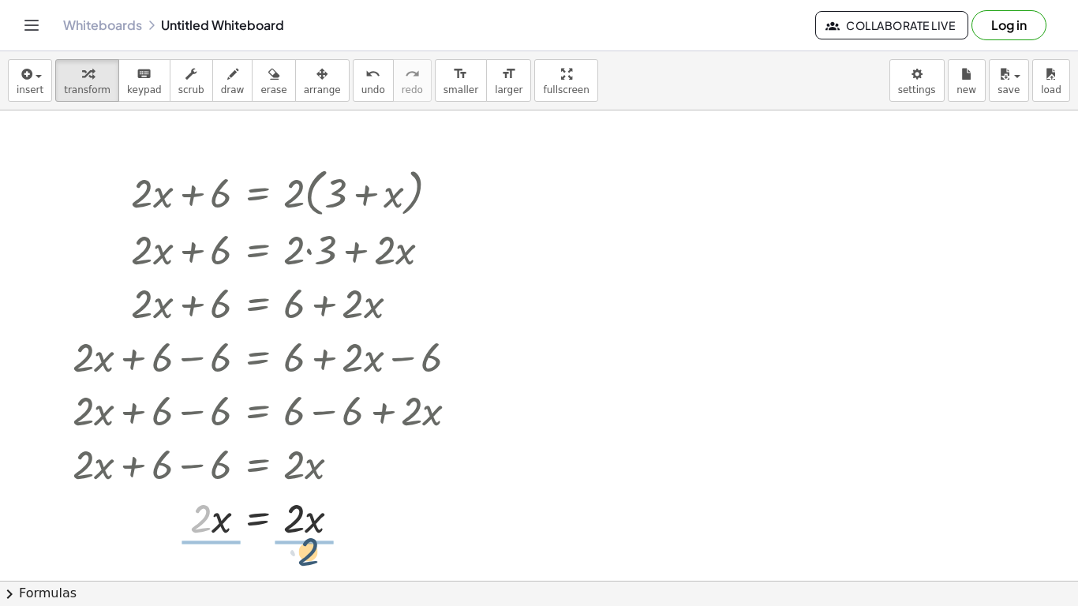
drag, startPoint x: 203, startPoint y: 506, endPoint x: 310, endPoint y: 539, distance: 112.4
click at [310, 539] on div at bounding box center [272, 517] width 414 height 54
click at [212, 523] on div at bounding box center [272, 516] width 414 height 79
click at [299, 521] on div at bounding box center [272, 516] width 414 height 79
click at [299, 521] on div at bounding box center [272, 517] width 414 height 52
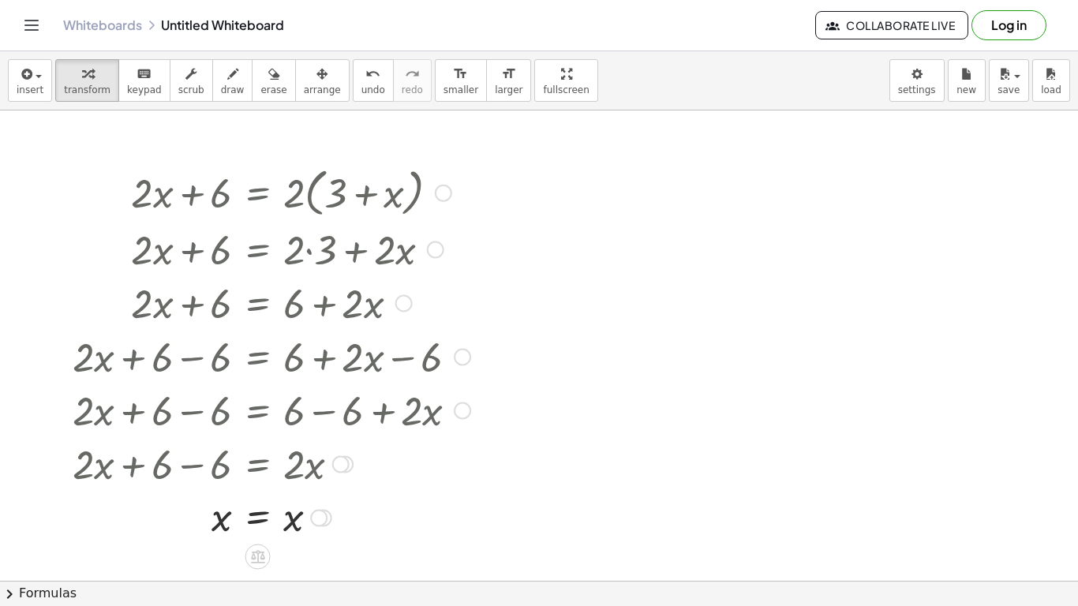
click at [264, 518] on div at bounding box center [272, 517] width 414 height 52
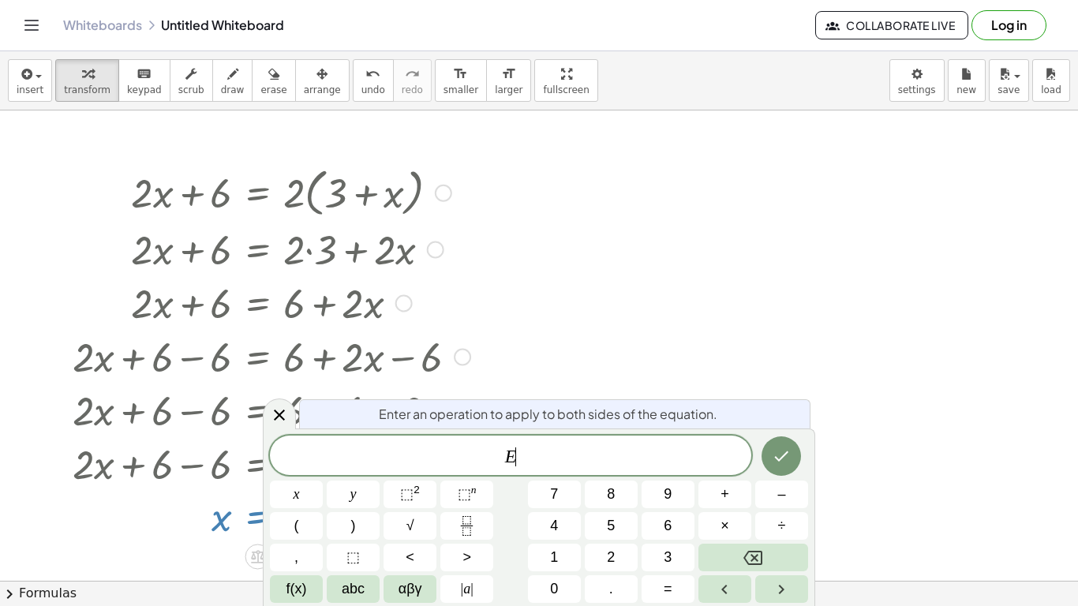
scroll to position [7, 0]
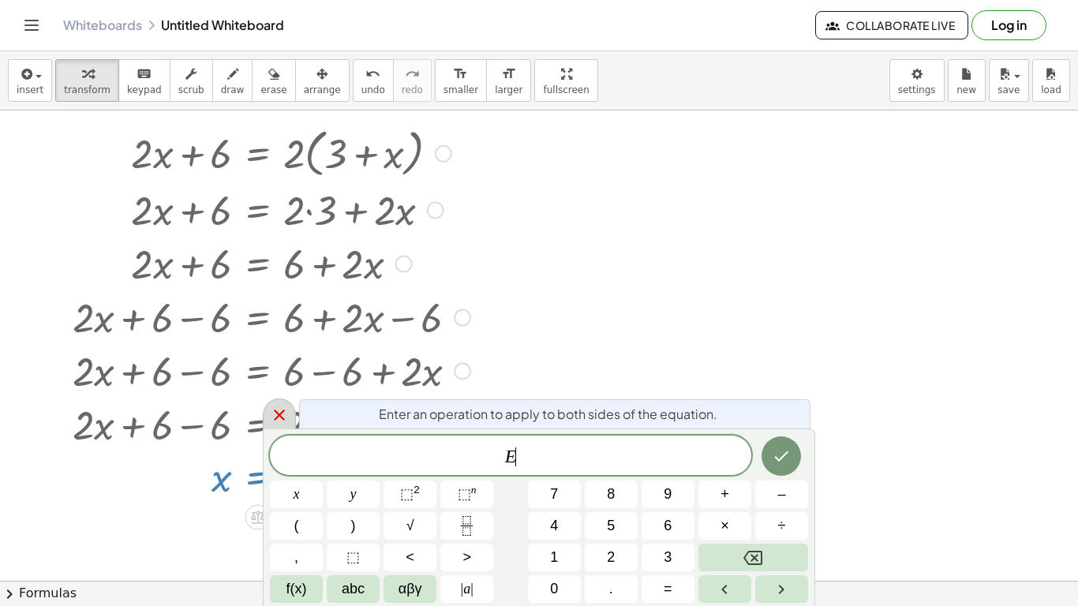
click at [279, 413] on icon at bounding box center [279, 415] width 19 height 19
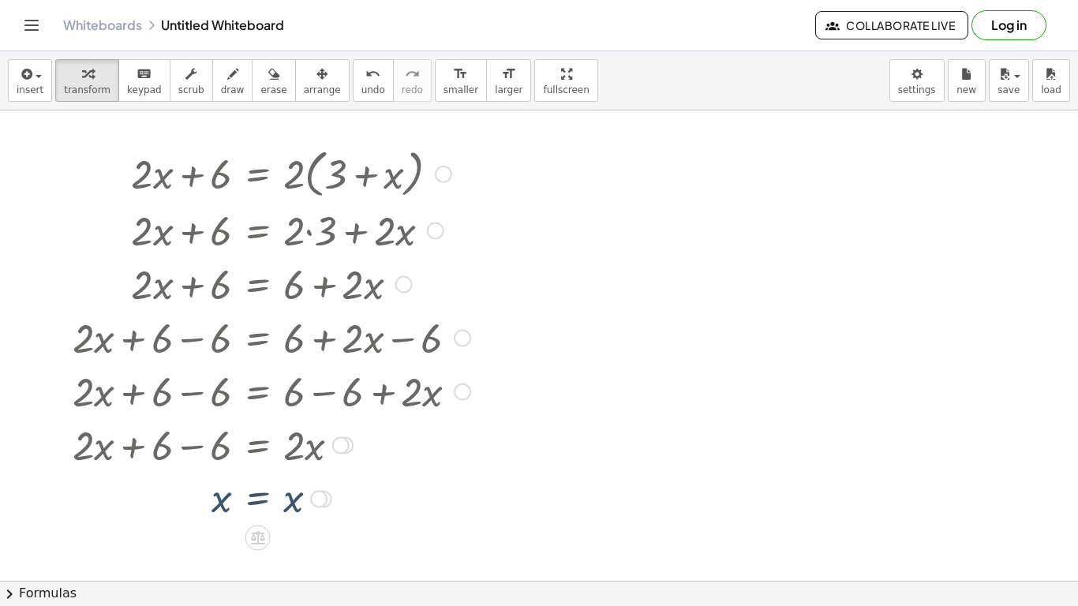
scroll to position [0, 0]
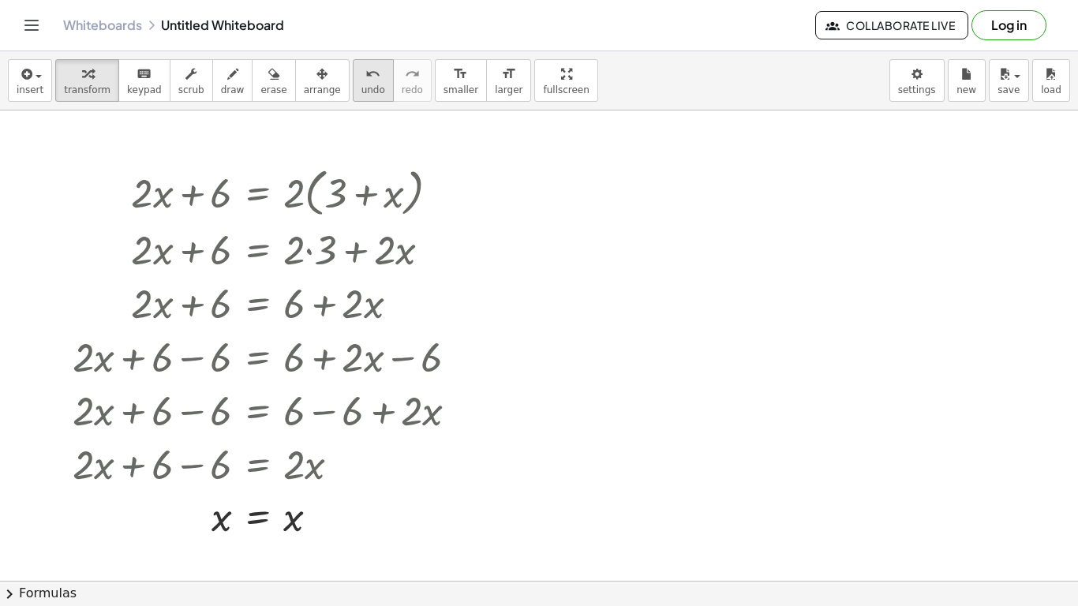
click at [362, 81] on div "undo" at bounding box center [374, 73] width 24 height 19
click at [358, 82] on button "undo undo" at bounding box center [373, 80] width 41 height 43
click at [362, 87] on span "undo" at bounding box center [374, 89] width 24 height 11
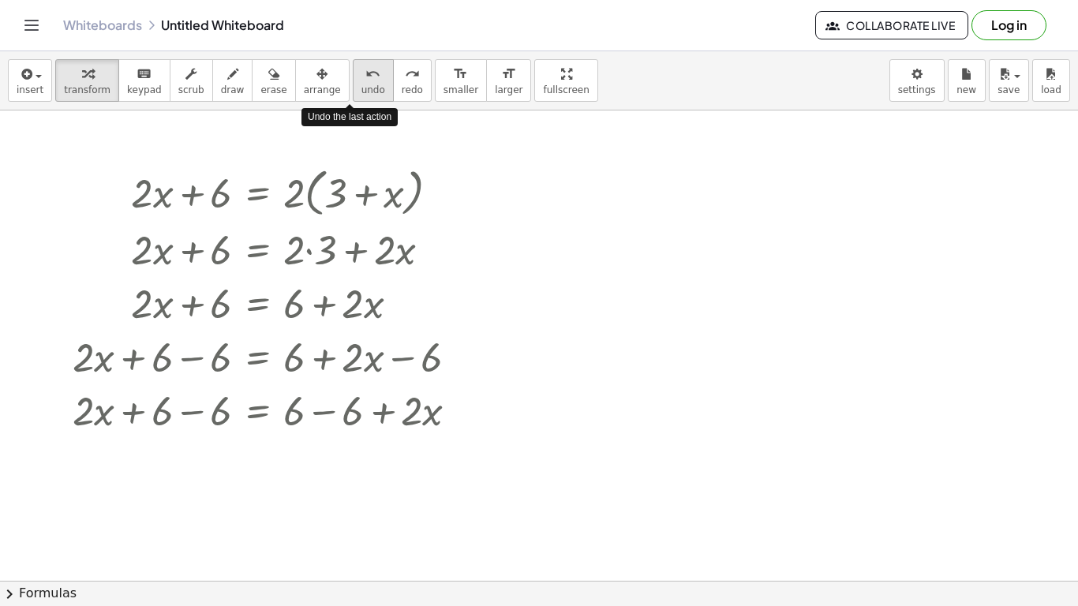
click at [362, 91] on span "undo" at bounding box center [374, 89] width 24 height 11
click at [402, 92] on span "redo" at bounding box center [412, 89] width 21 height 11
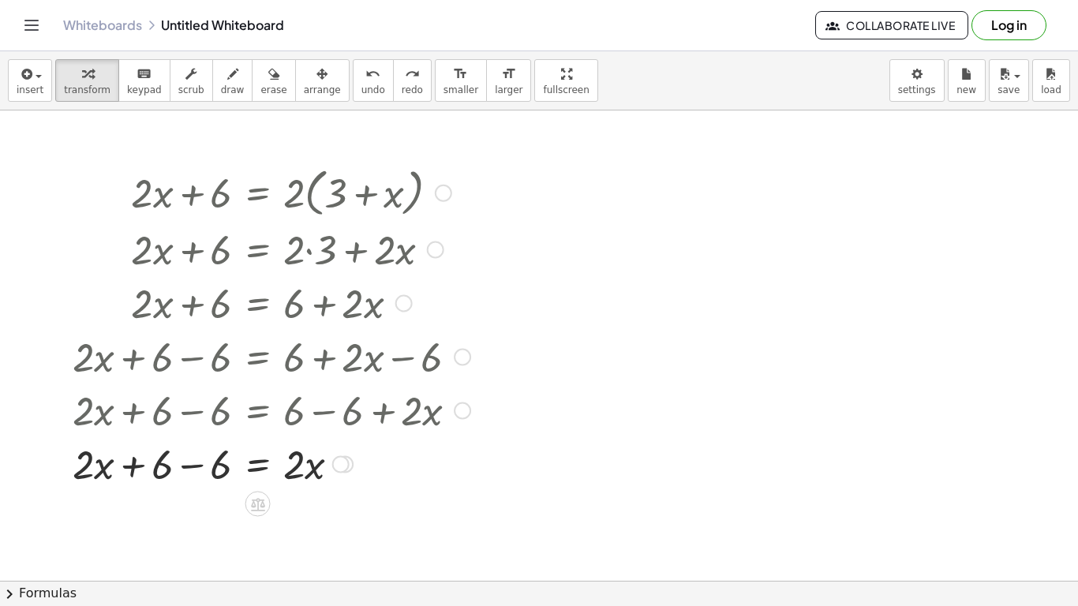
click at [191, 472] on div at bounding box center [272, 464] width 414 height 54
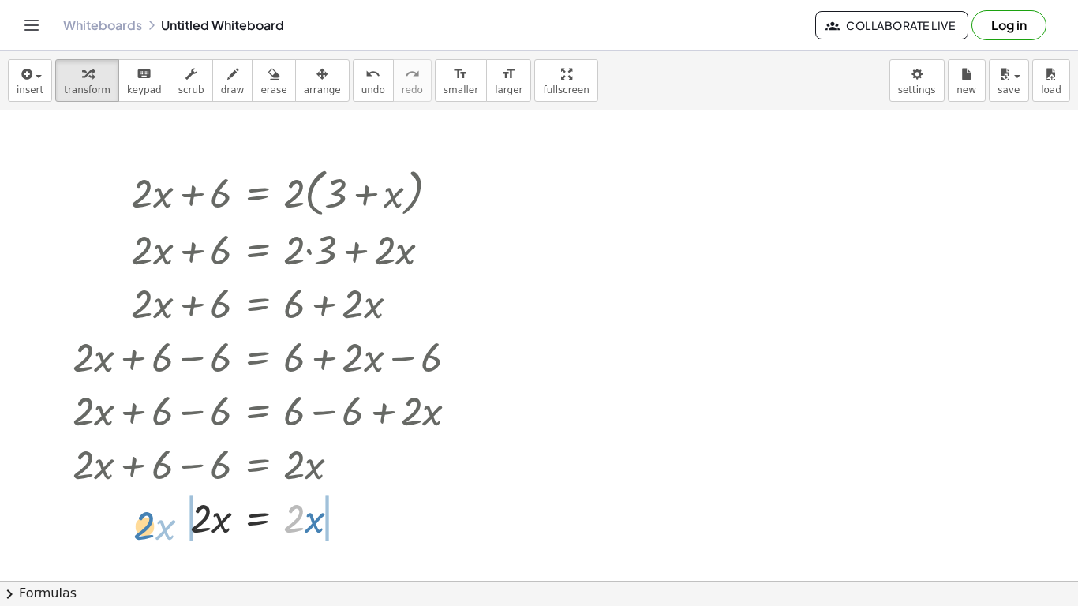
drag, startPoint x: 299, startPoint y: 517, endPoint x: 151, endPoint y: 524, distance: 148.6
click at [151, 524] on div at bounding box center [272, 517] width 414 height 54
click at [172, 523] on div at bounding box center [272, 517] width 414 height 54
click at [343, 523] on div at bounding box center [272, 517] width 414 height 54
click at [261, 520] on div at bounding box center [272, 517] width 414 height 52
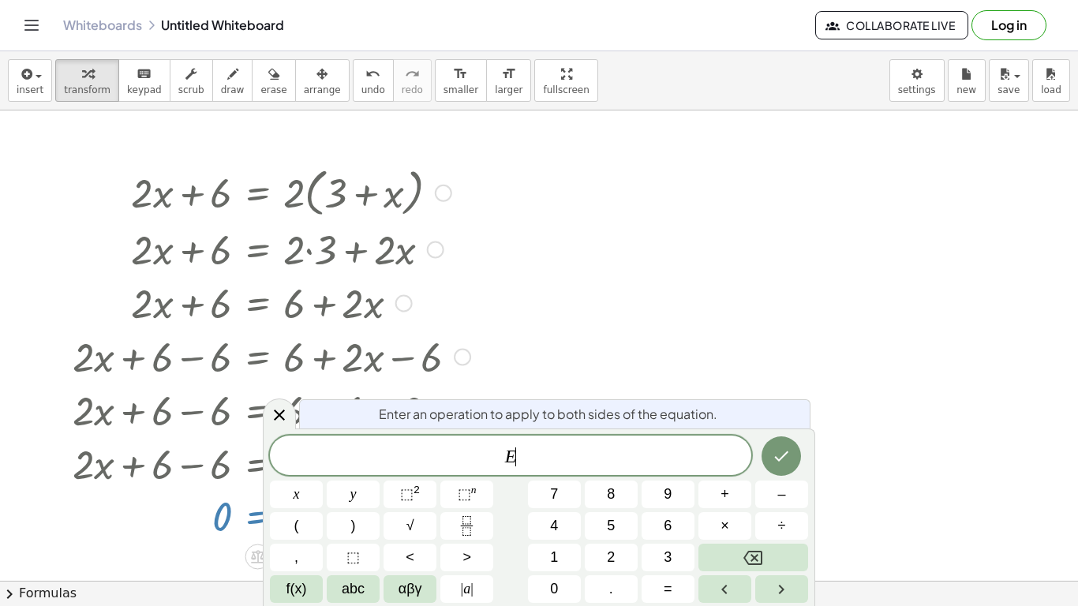
scroll to position [8, 0]
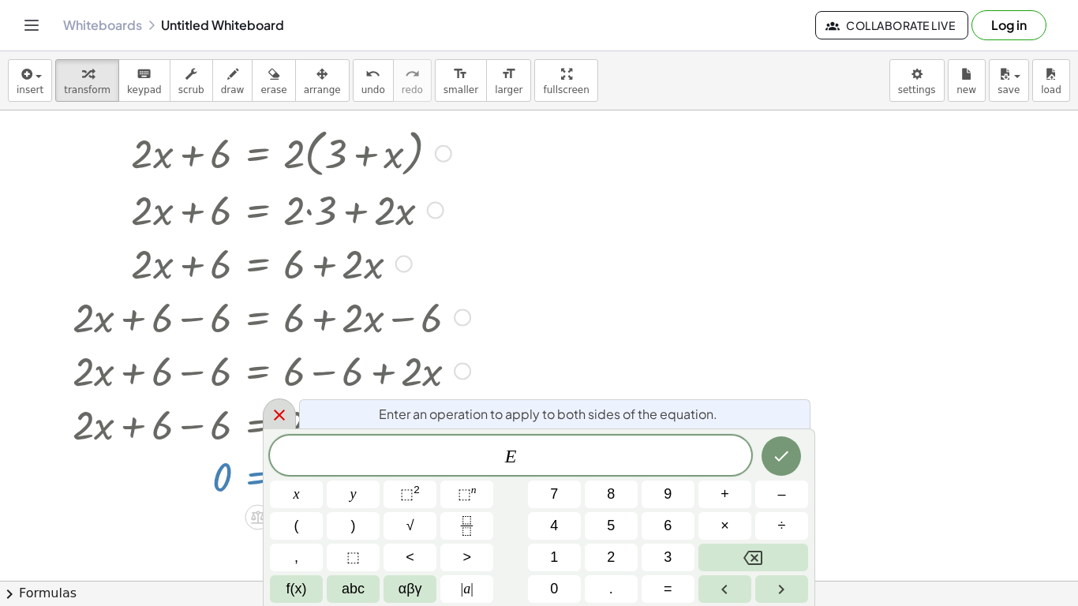
click at [283, 412] on icon at bounding box center [279, 415] width 19 height 19
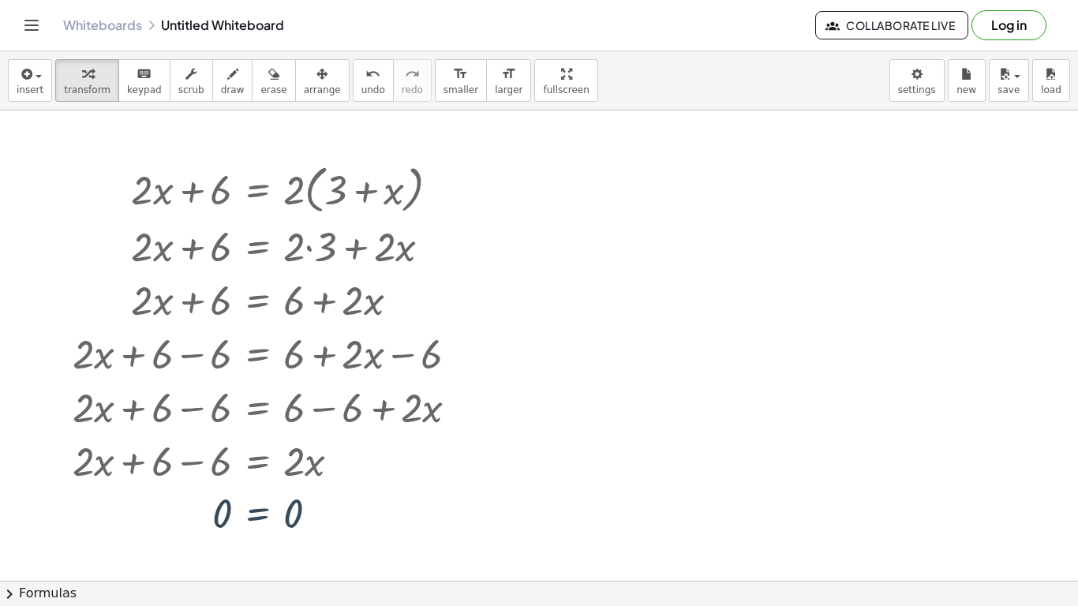
scroll to position [0, 0]
